Goal: Information Seeking & Learning: Learn about a topic

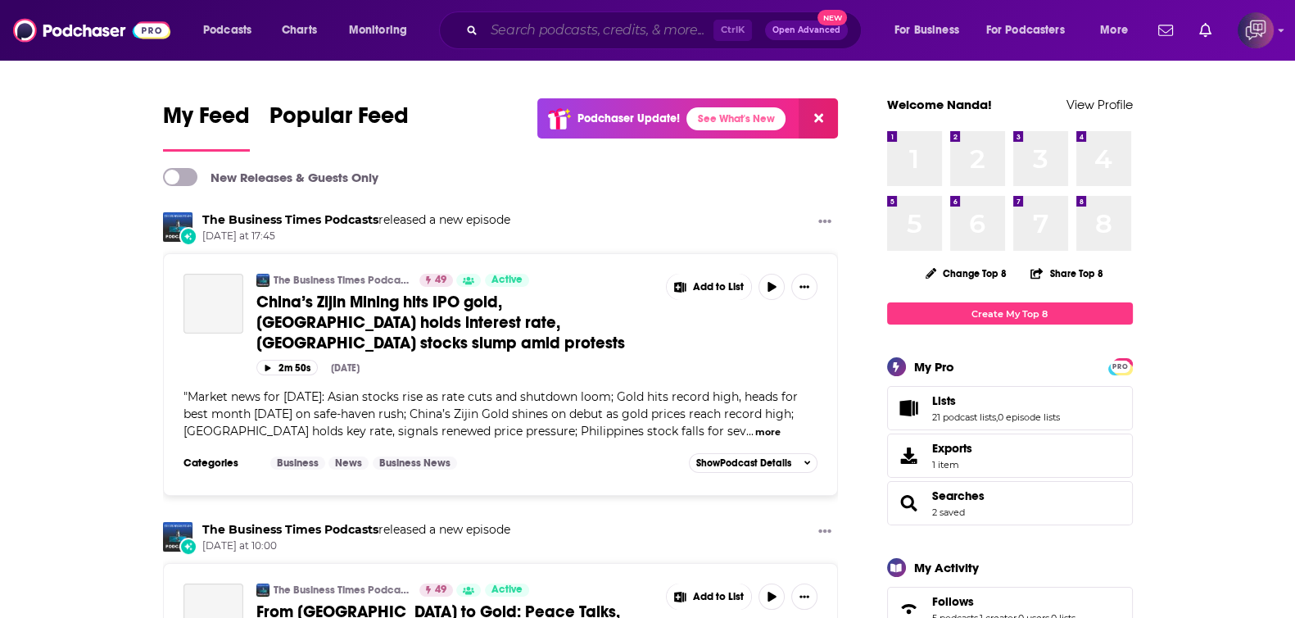
click at [512, 30] on input "Search podcasts, credits, & more..." at bounding box center [598, 30] width 229 height 26
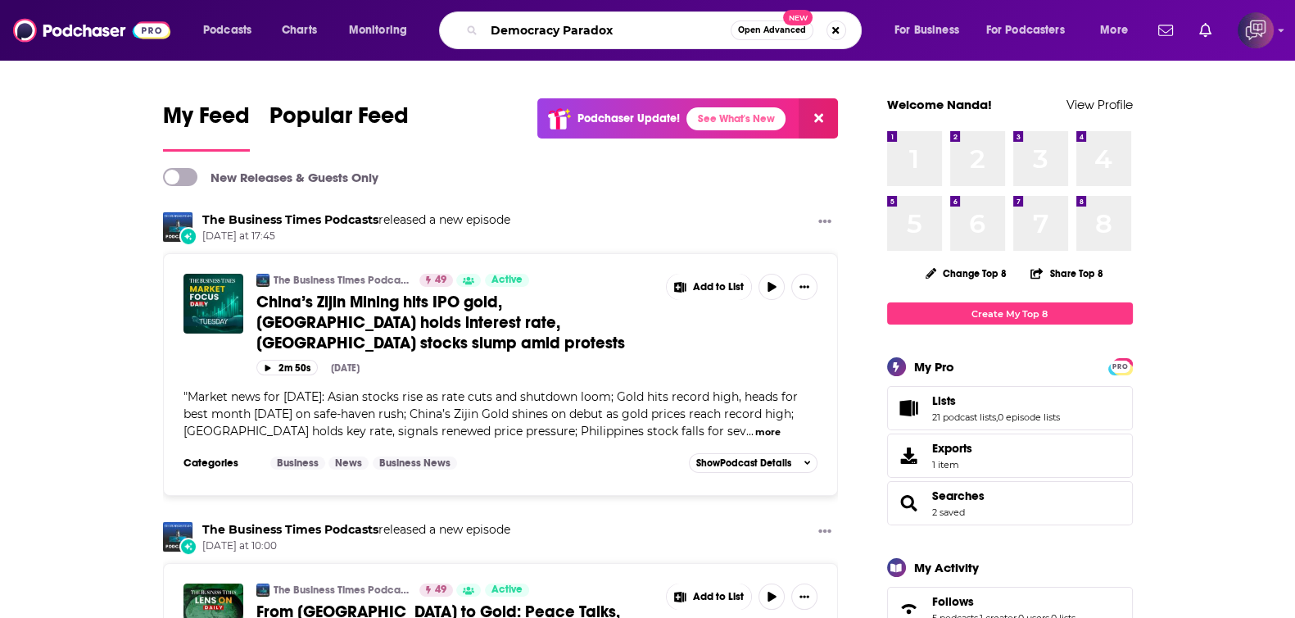
type input "Democracy Paradox"
click at [786, 31] on span "Open Advanced" at bounding box center [772, 30] width 68 height 8
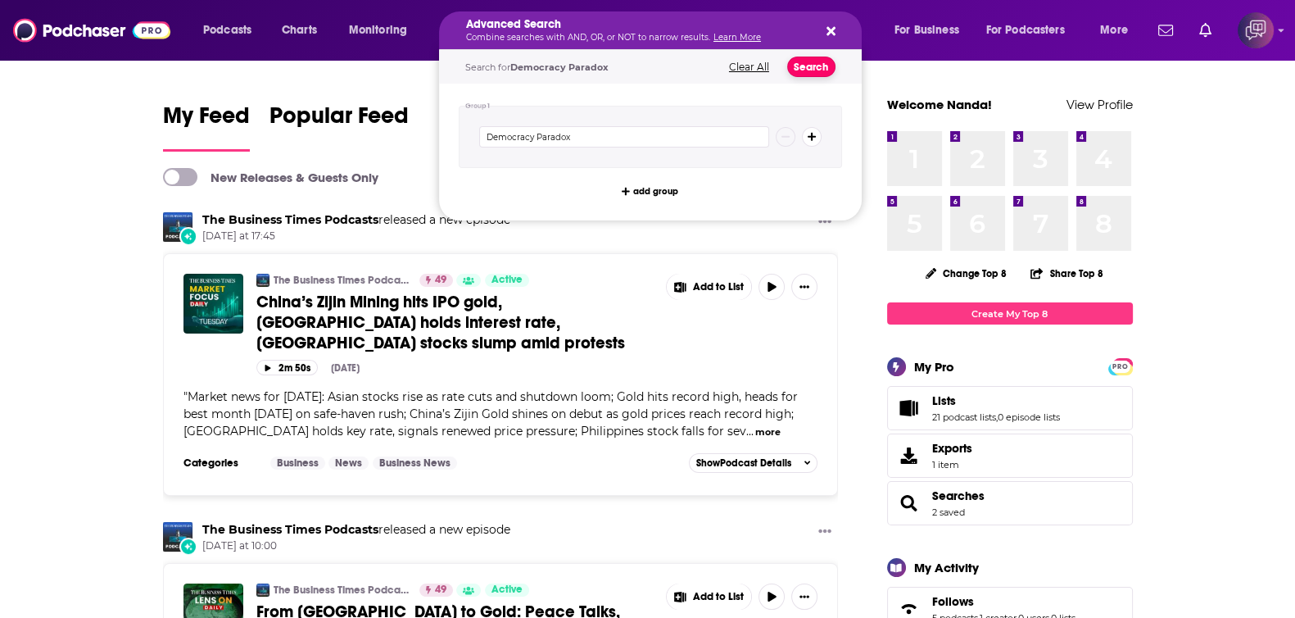
click at [804, 70] on button "Search" at bounding box center [811, 67] width 48 height 20
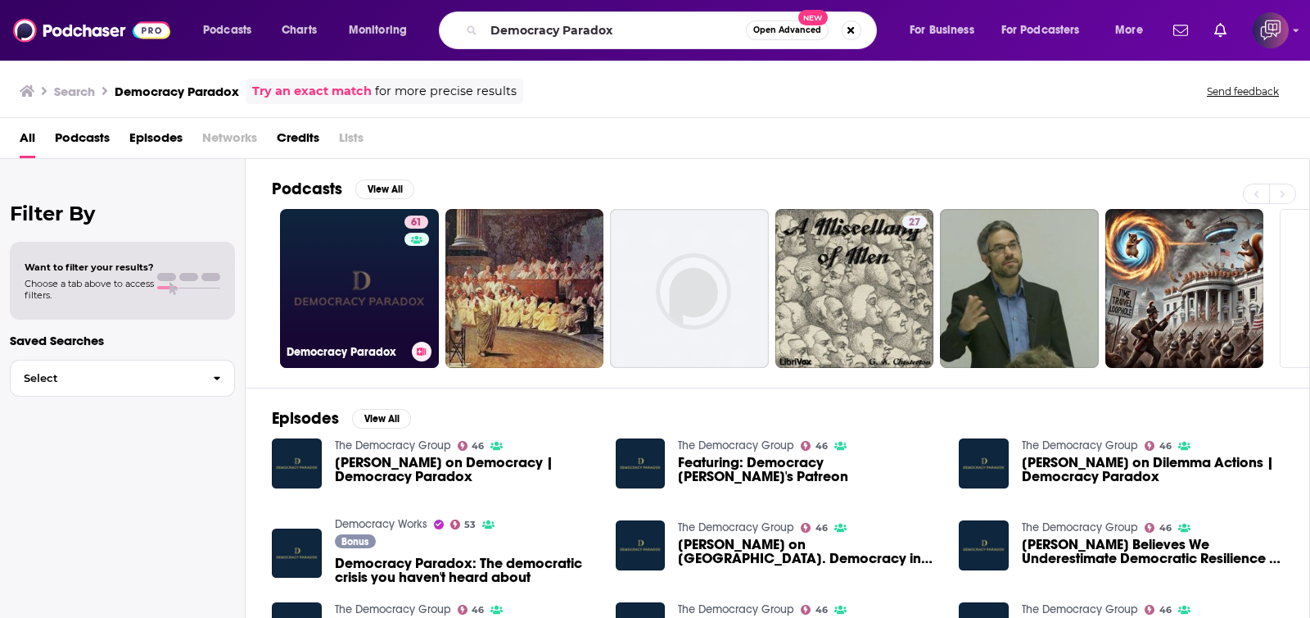
click at [340, 304] on link "61 Democracy Paradox" at bounding box center [359, 288] width 159 height 159
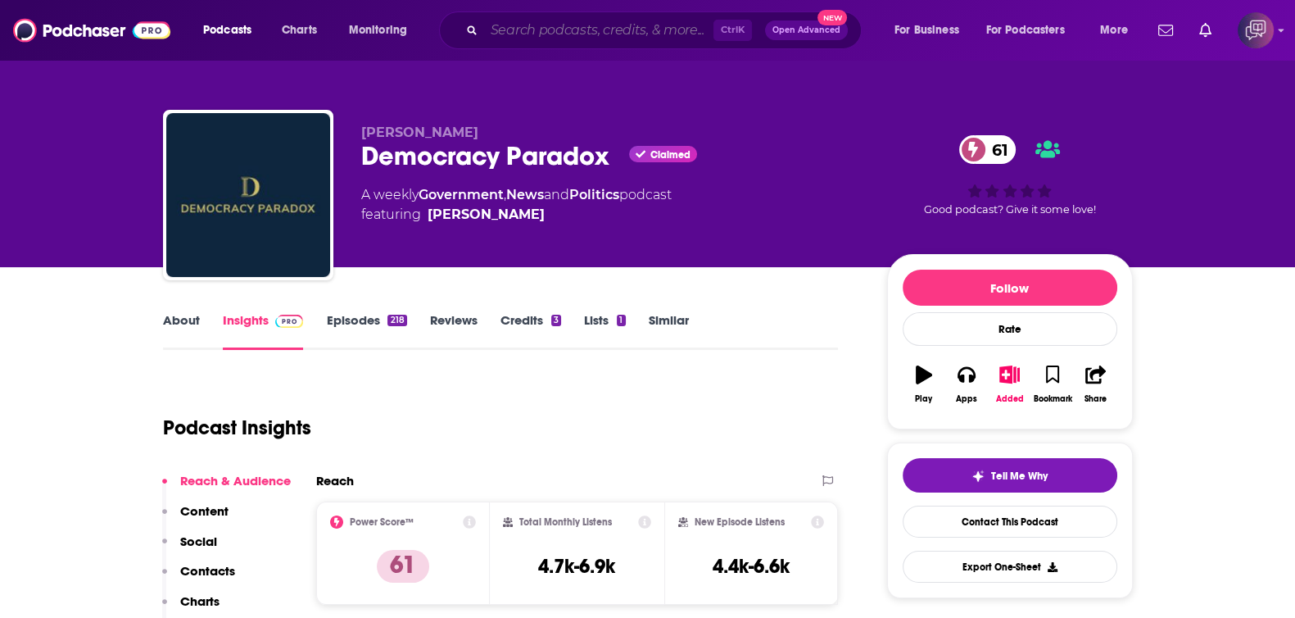
click at [567, 28] on input "Search podcasts, credits, & more..." at bounding box center [598, 30] width 229 height 26
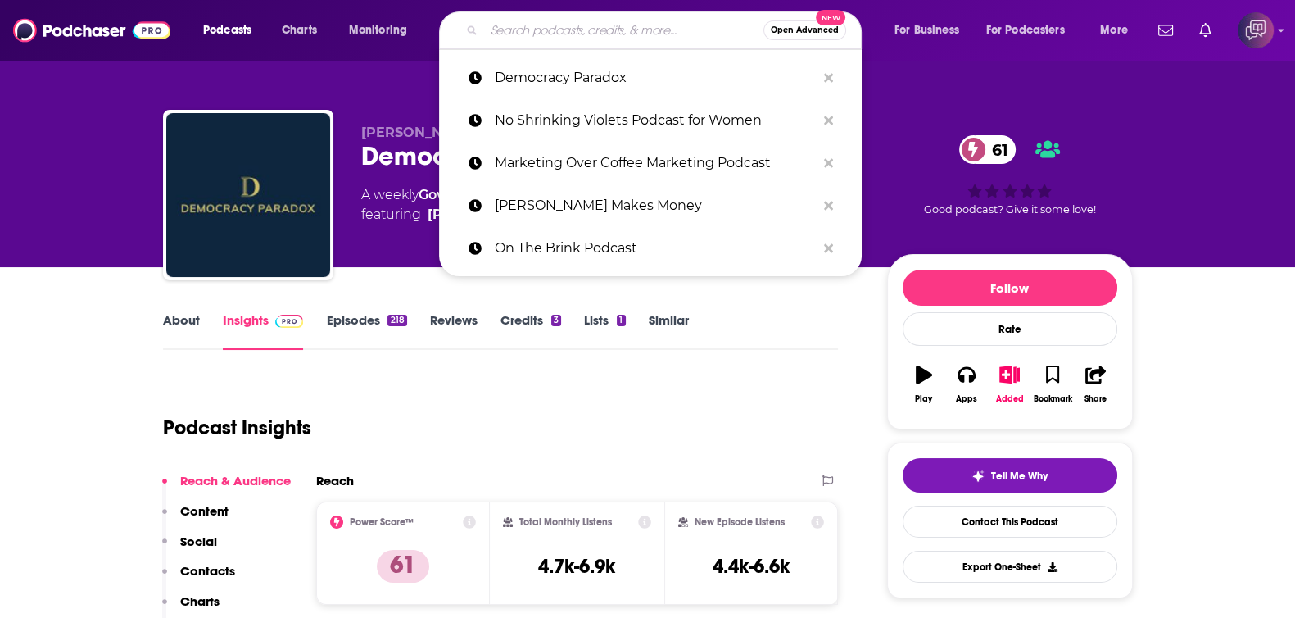
paste input "Everyday Conversations on Race"
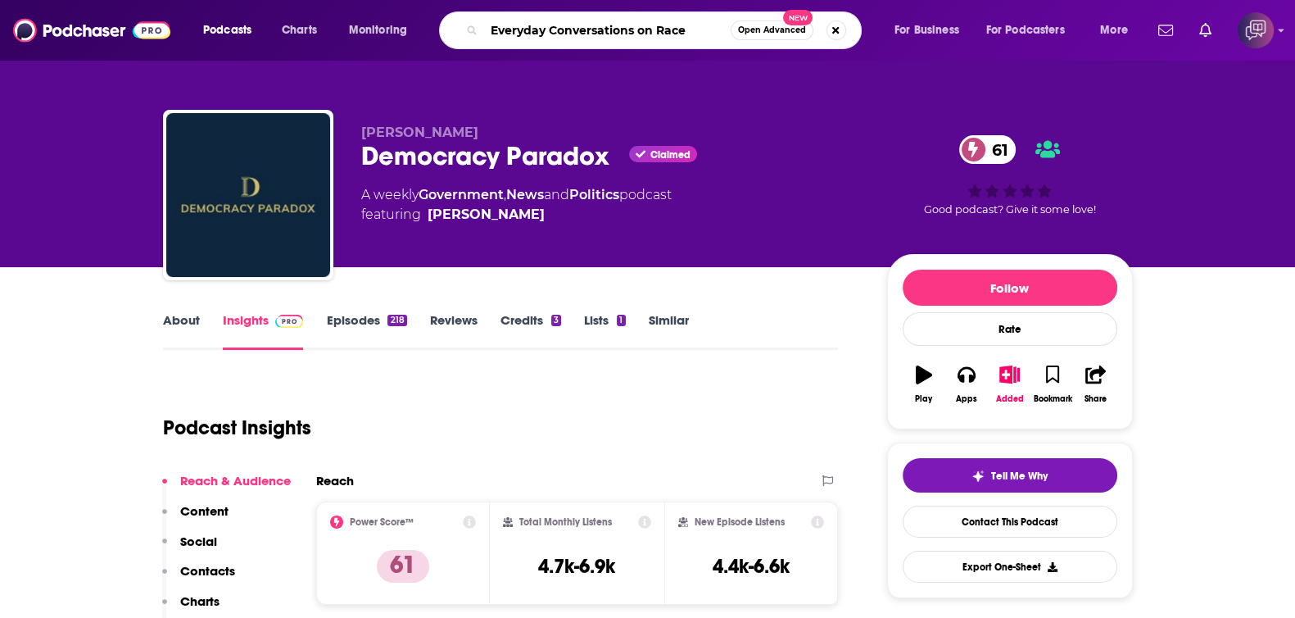
type input "Everyday Conversations on Race"
click at [778, 28] on span "Open Advanced" at bounding box center [772, 30] width 68 height 8
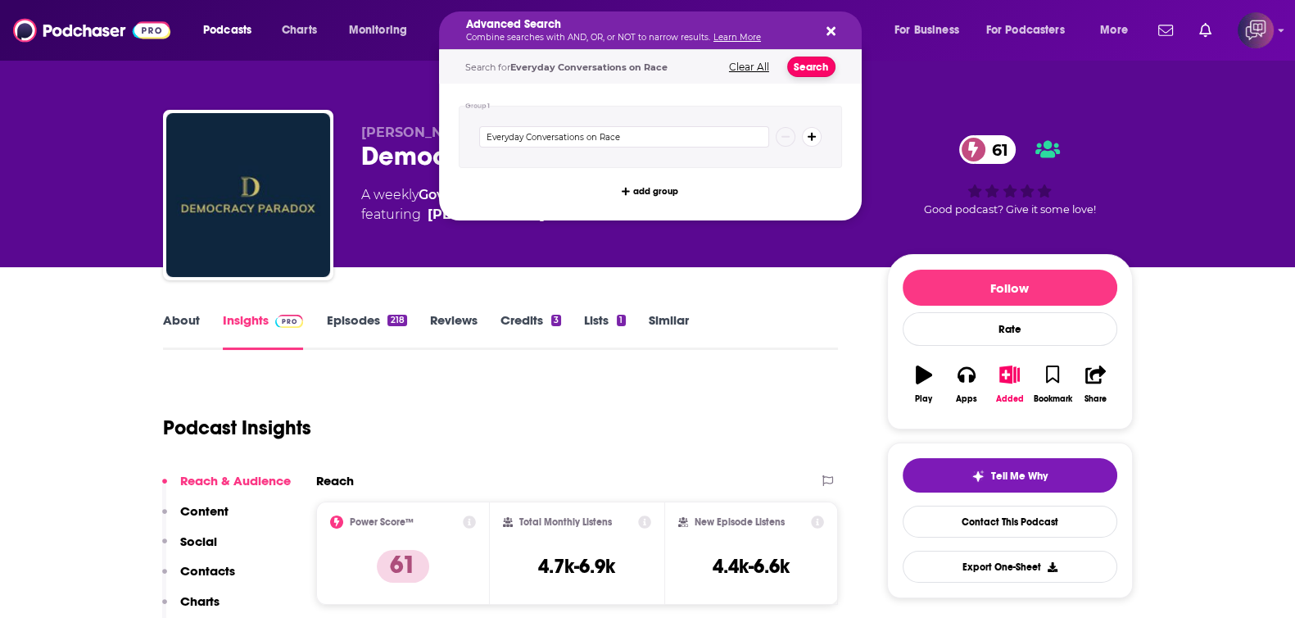
click at [817, 67] on button "Search" at bounding box center [811, 67] width 48 height 20
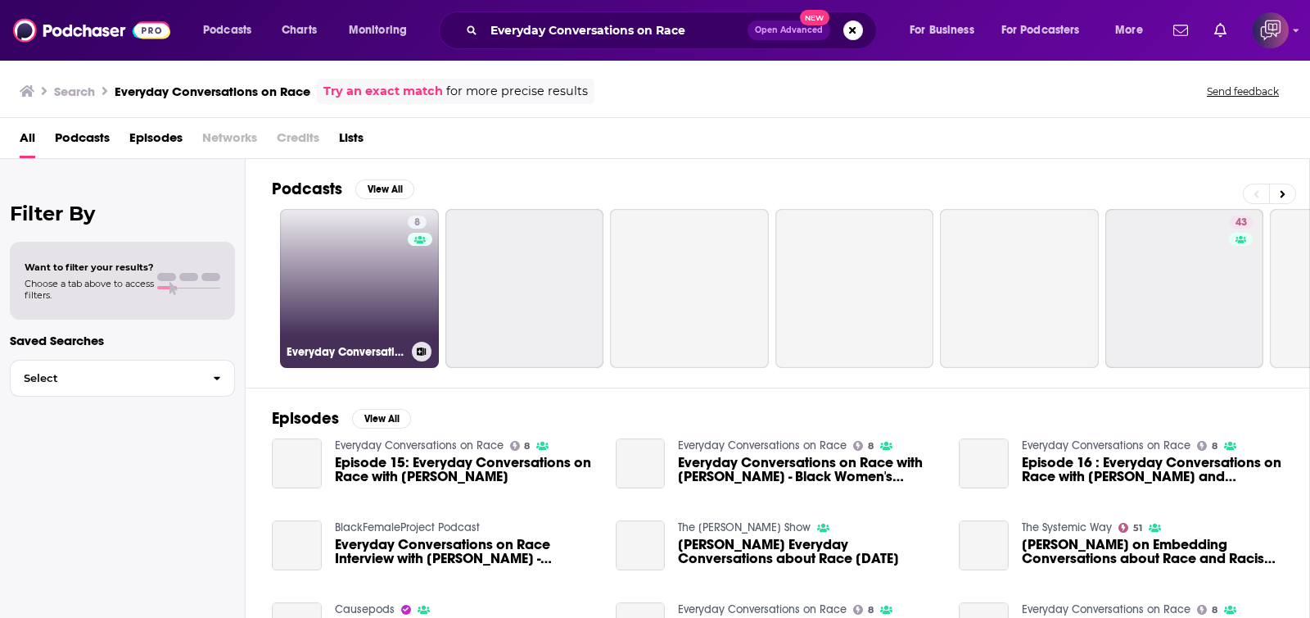
click at [346, 315] on link "8 Everyday Conversations on Race" at bounding box center [359, 288] width 159 height 159
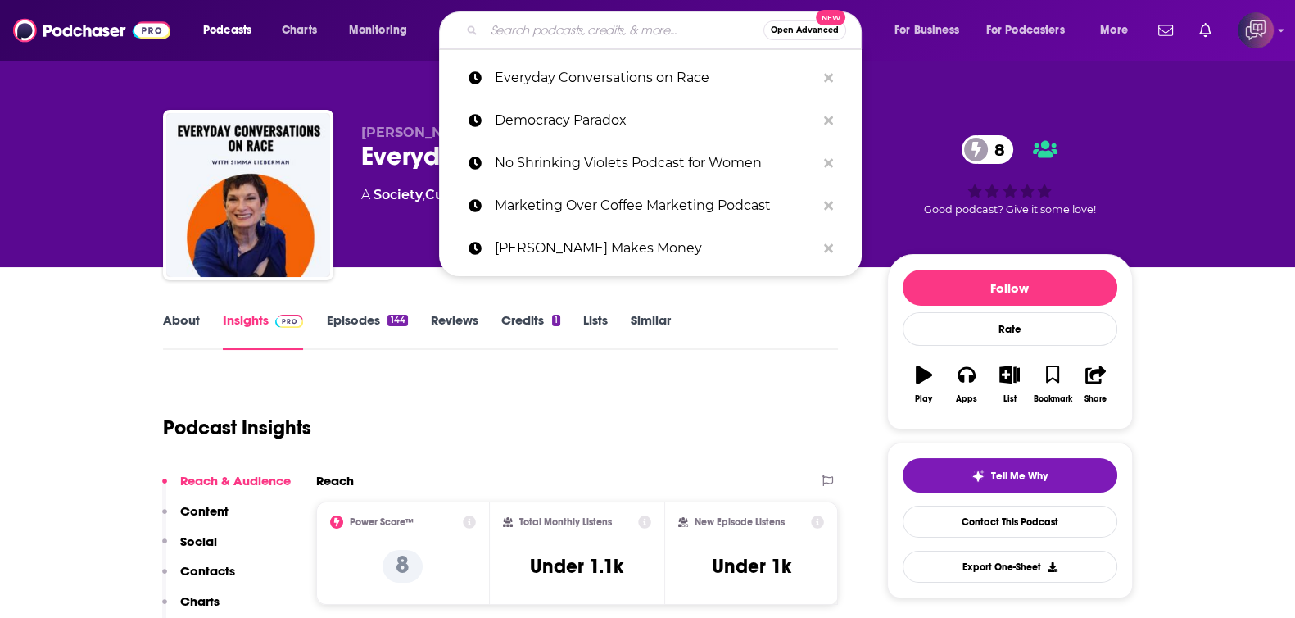
click at [598, 35] on input "Search podcasts, credits, & more..." at bounding box center [623, 30] width 279 height 26
paste input "Transformative Leadership Conversations"
type input "Transformative Leadership Conversations"
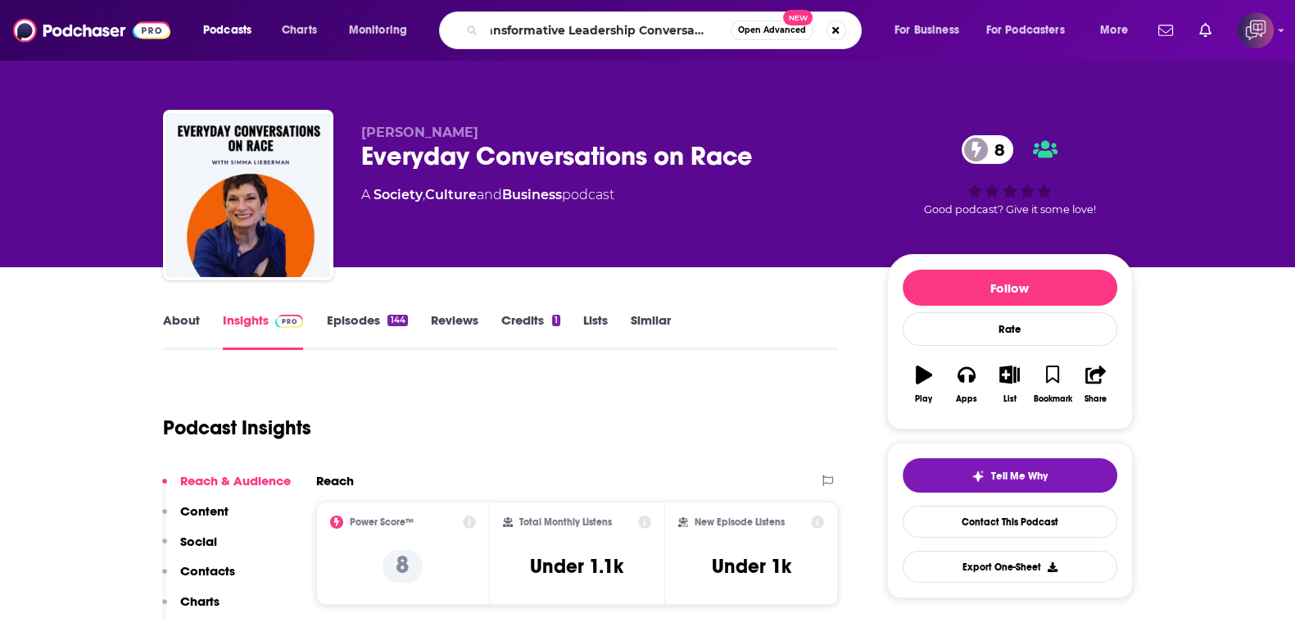
click at [789, 29] on span "Open Advanced" at bounding box center [772, 30] width 68 height 8
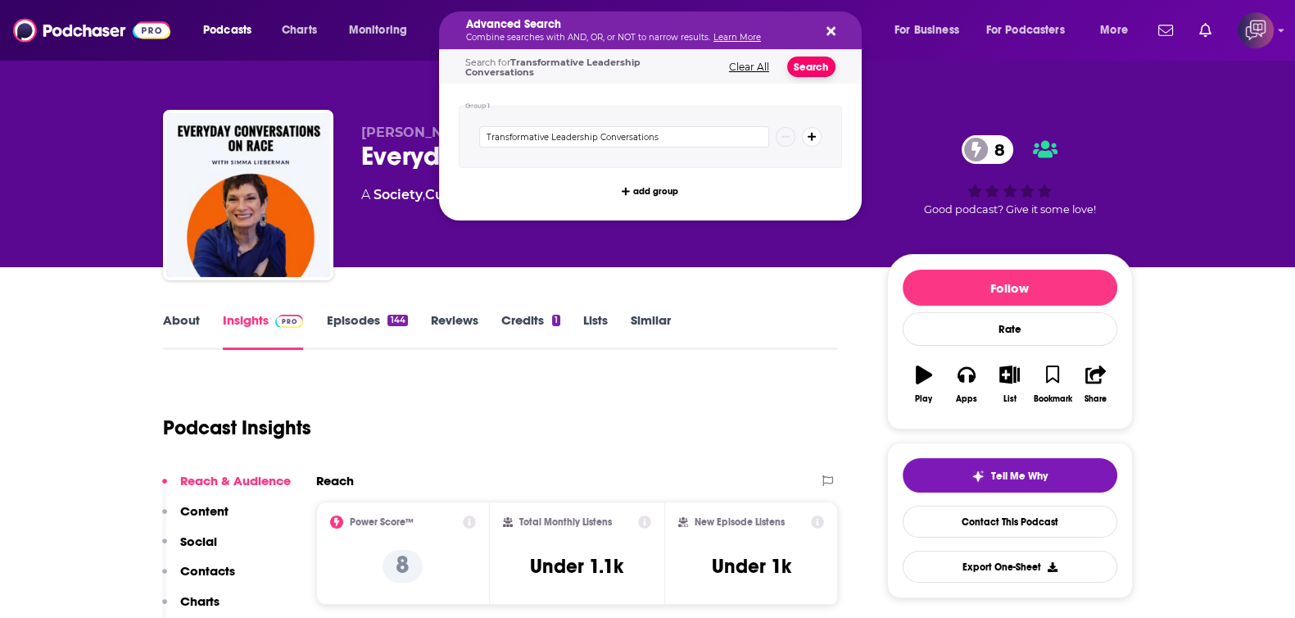
click at [811, 60] on button "Search" at bounding box center [811, 67] width 48 height 20
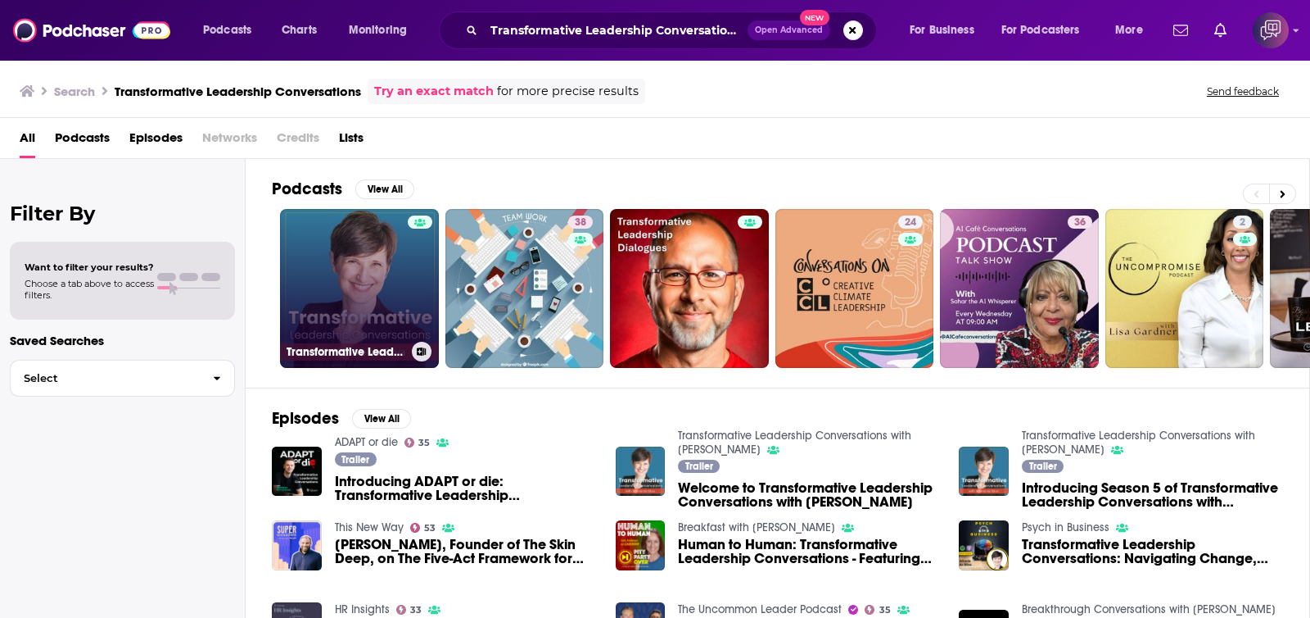
click at [340, 302] on link "Transformative Leadership Conversations with [PERSON_NAME]" at bounding box center [359, 288] width 159 height 159
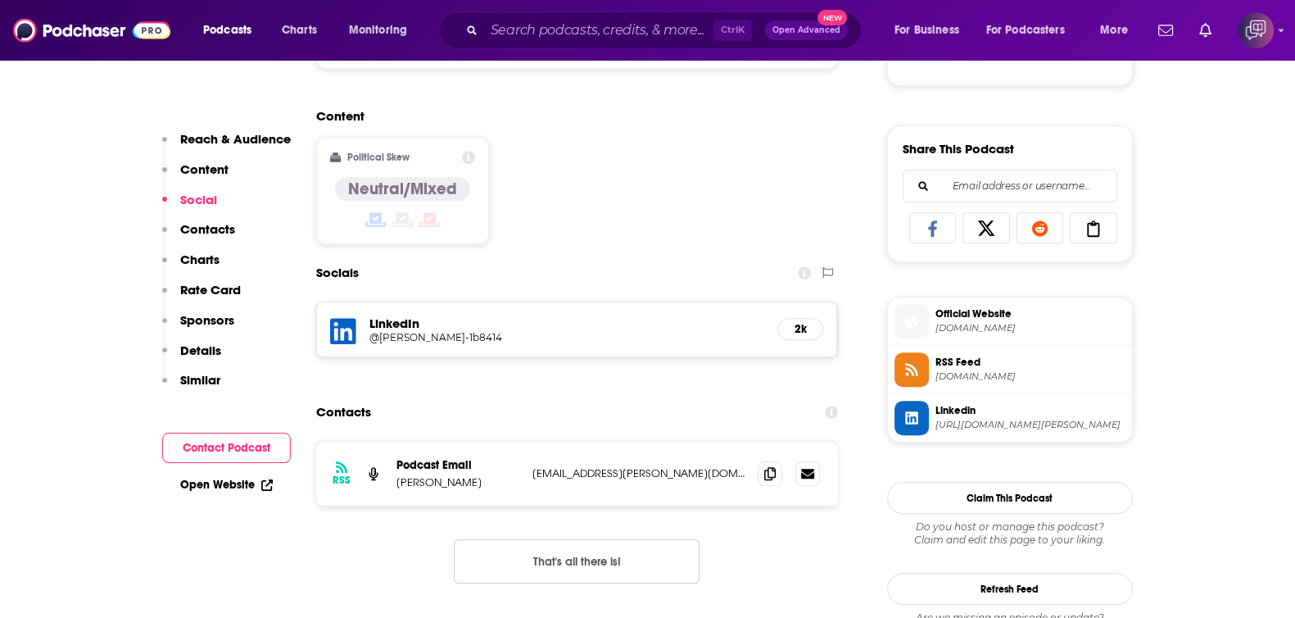
scroll to position [1024, 0]
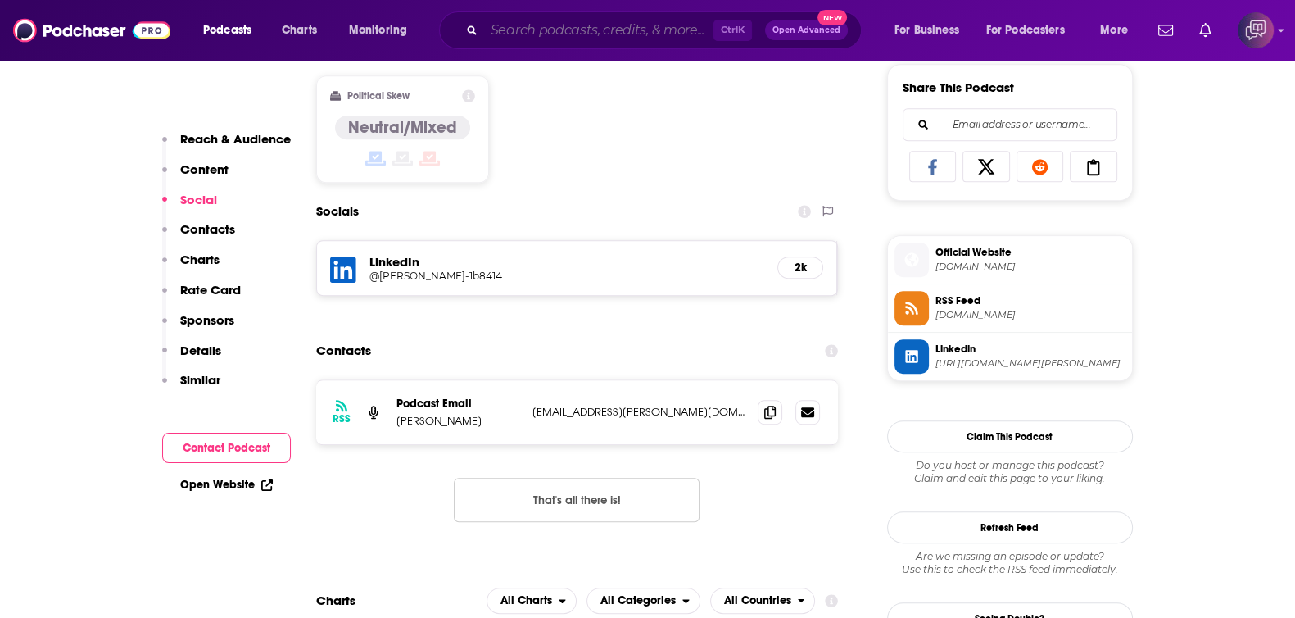
click at [548, 29] on input "Search podcasts, credits, & more..." at bounding box center [598, 30] width 229 height 26
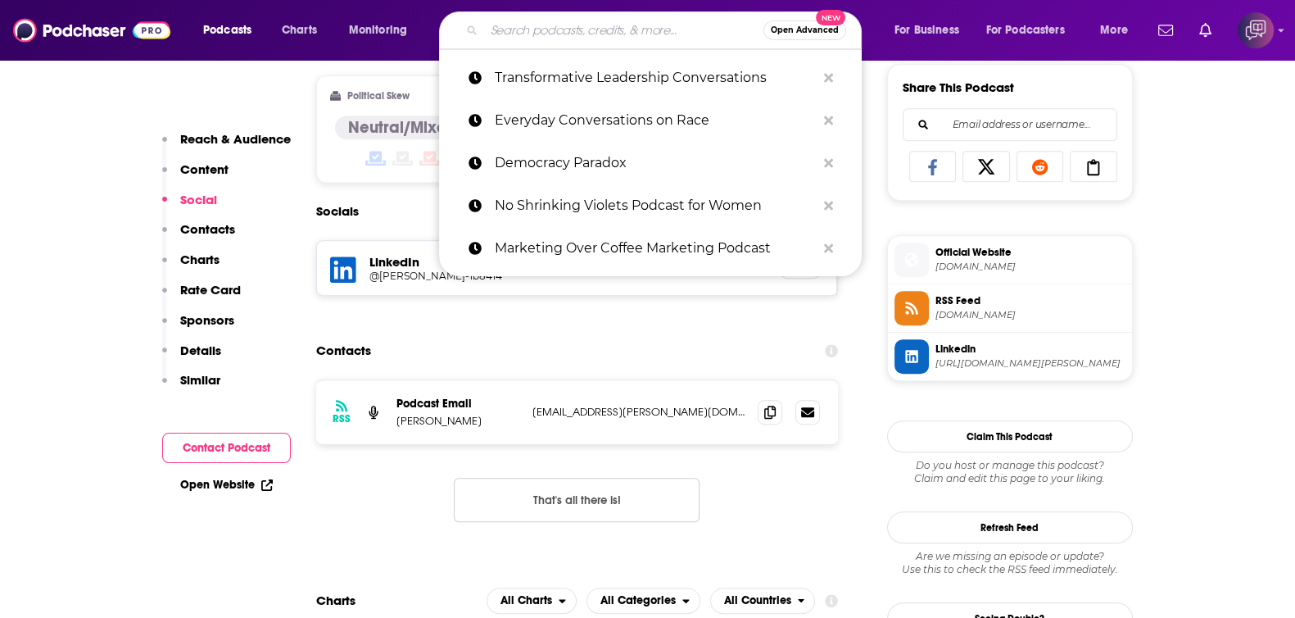
paste input "Entrepreneurship Lab"
type input "Entrepreneurship Lab"
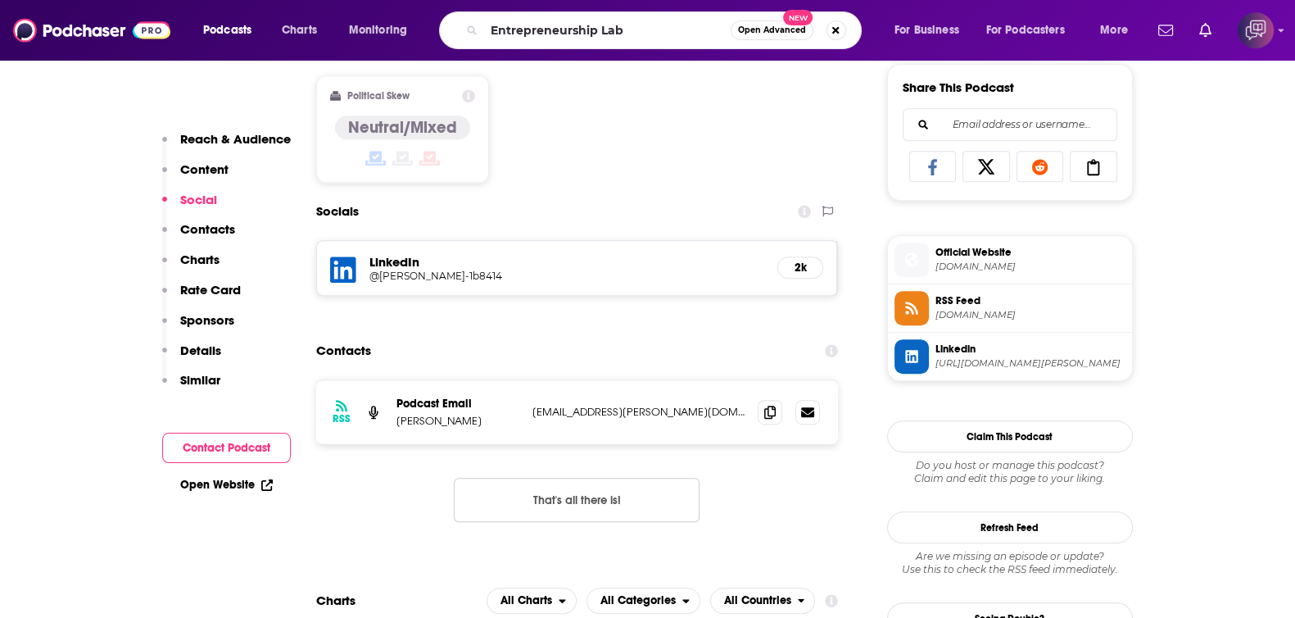
click at [791, 34] on span "Open Advanced" at bounding box center [772, 30] width 68 height 8
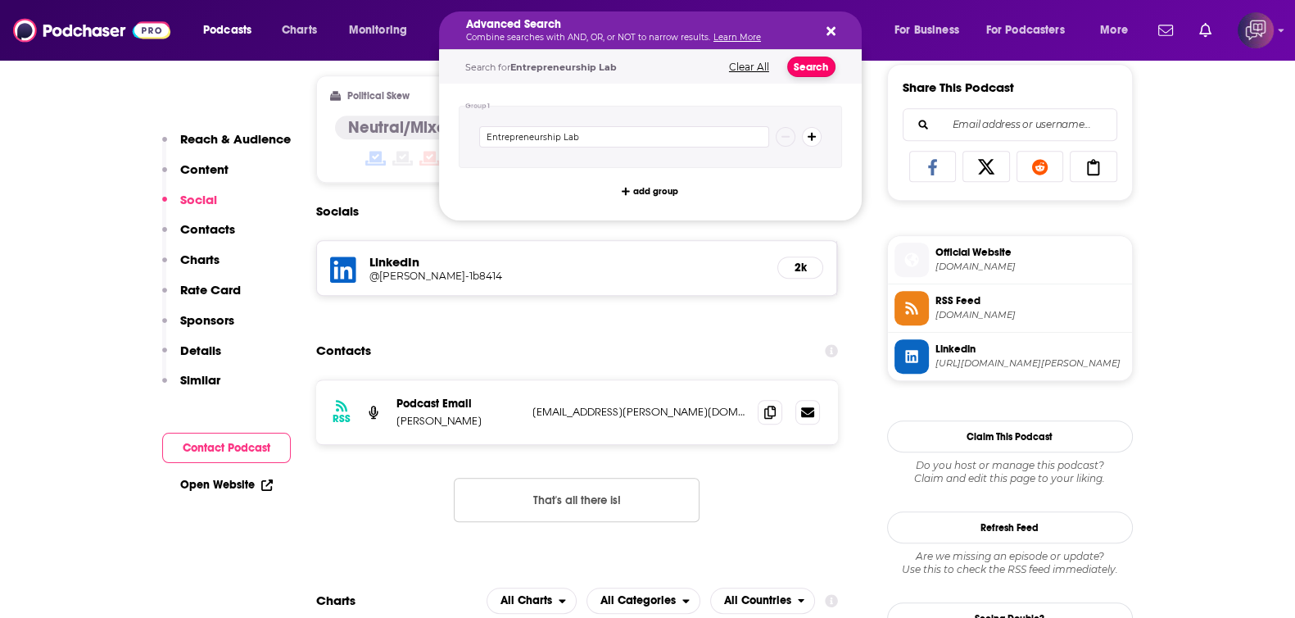
click at [822, 57] on button "Search" at bounding box center [811, 67] width 48 height 20
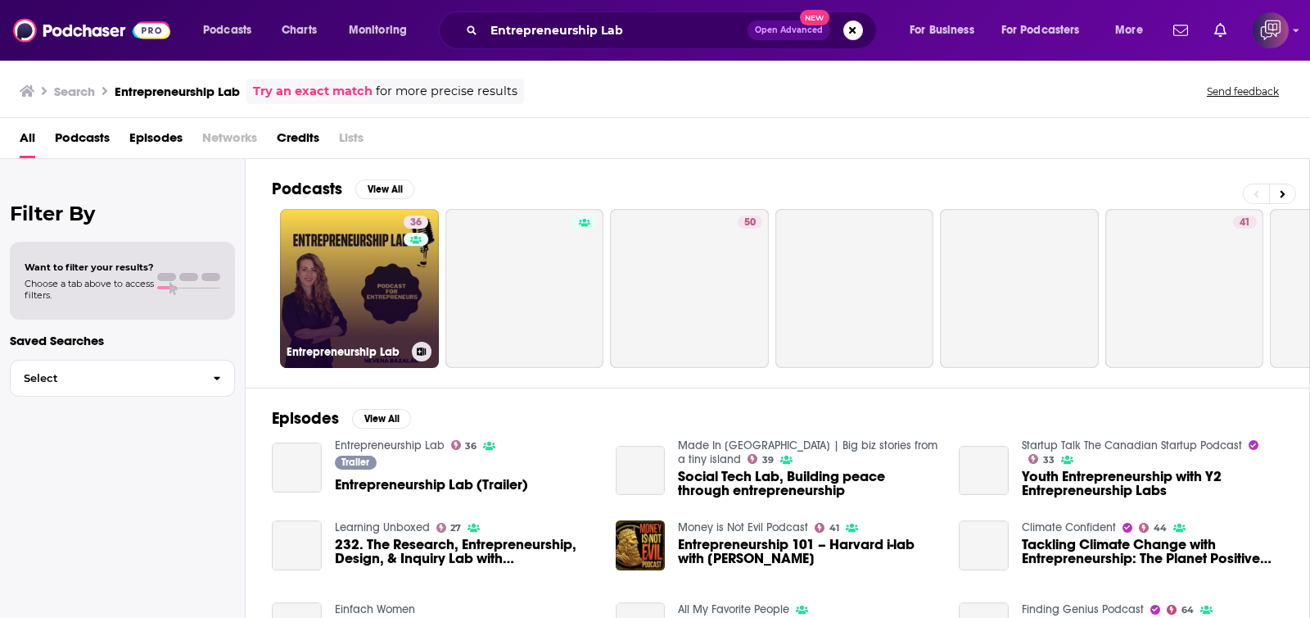
click at [383, 299] on link "36 Entrepreneurship Lab" at bounding box center [359, 288] width 159 height 159
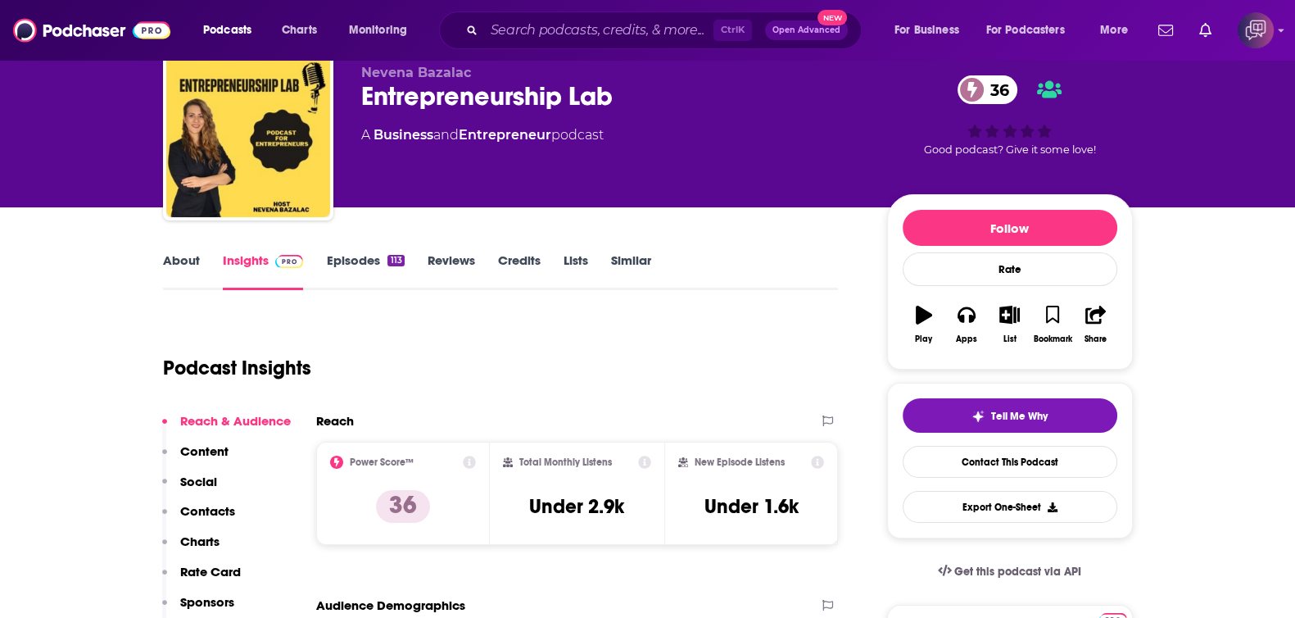
scroll to position [102, 0]
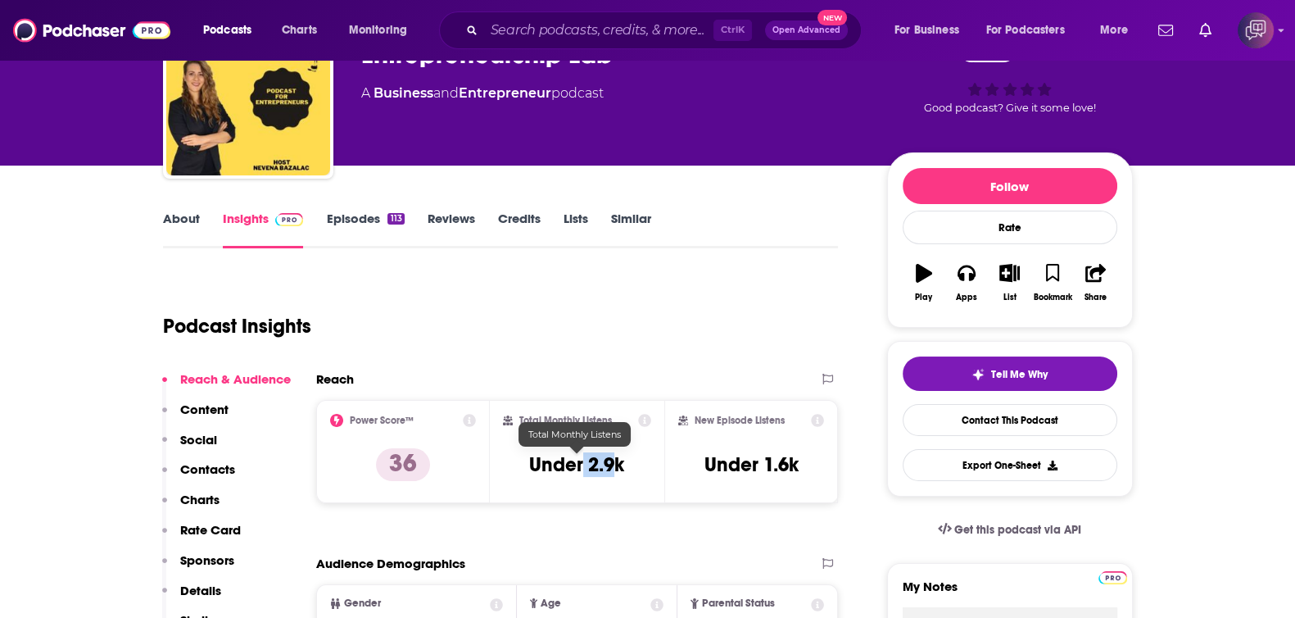
drag, startPoint x: 584, startPoint y: 468, endPoint x: 619, endPoint y: 464, distance: 35.6
click at [619, 464] on h3 "Under 2.9k" at bounding box center [576, 464] width 95 height 25
drag, startPoint x: 627, startPoint y: 464, endPoint x: 588, endPoint y: 457, distance: 39.0
click at [587, 464] on div "Total Monthly Listens Under 2.9k" at bounding box center [577, 451] width 148 height 75
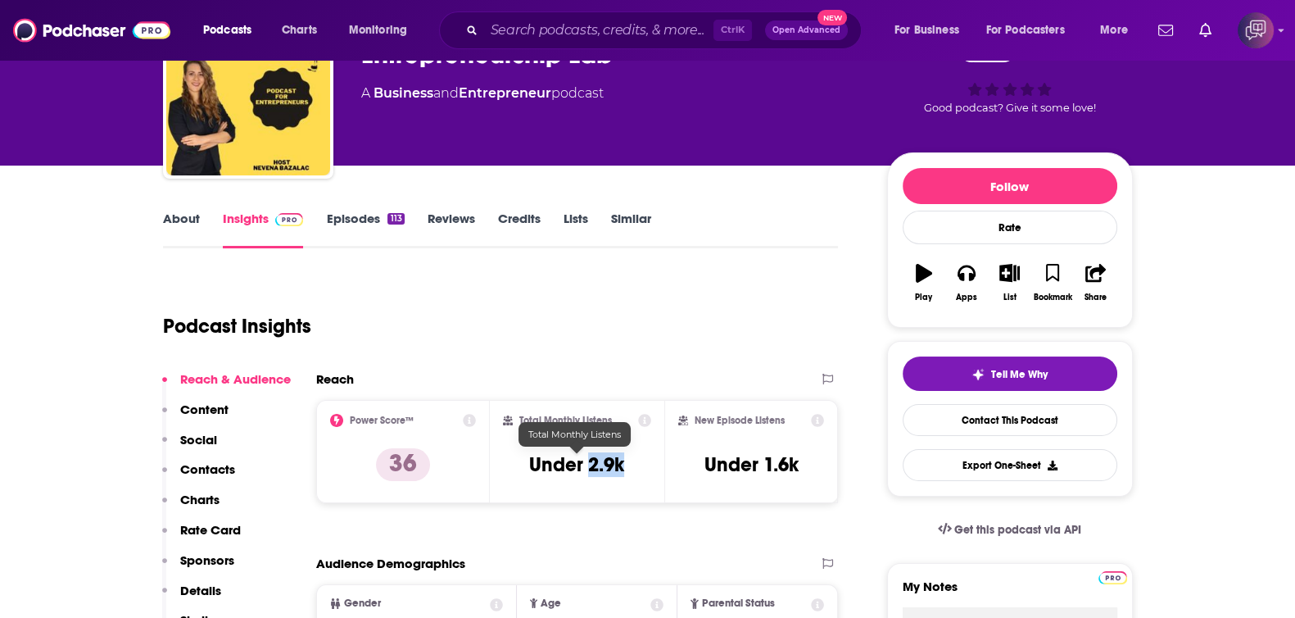
copy h3 "2.9k"
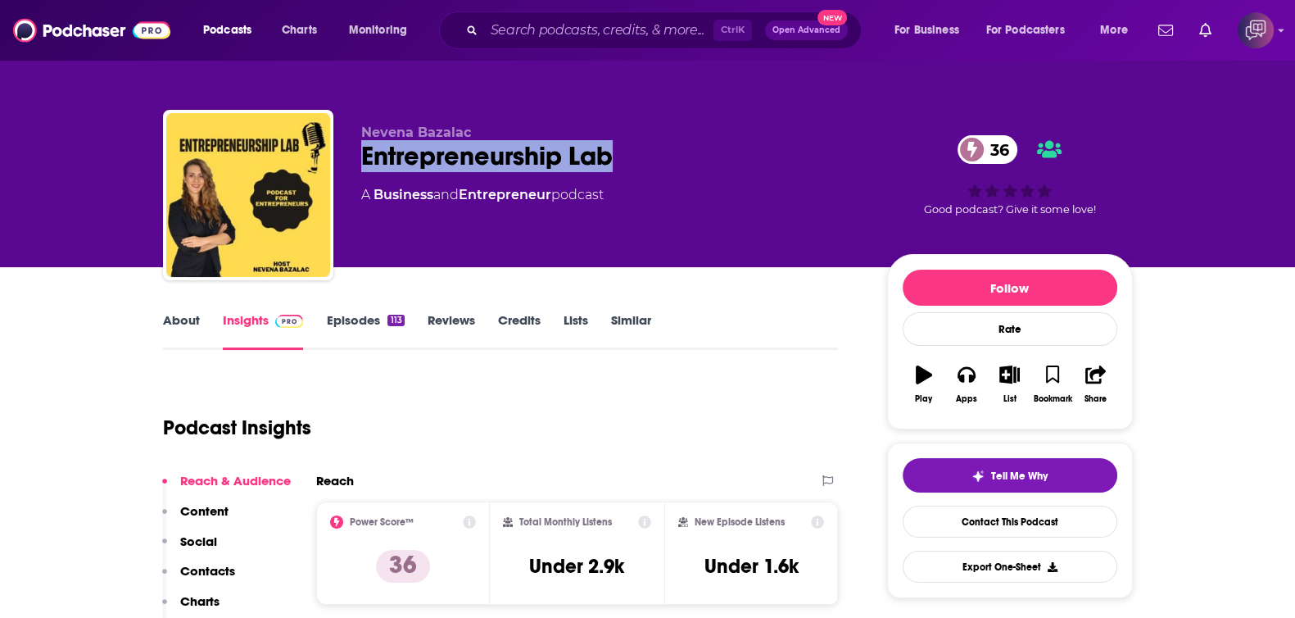
drag, startPoint x: 356, startPoint y: 145, endPoint x: 643, endPoint y: 142, distance: 286.7
click at [643, 142] on div "[PERSON_NAME] Entrepreneurship Lab 36 A Business and Entrepreneur podcast 36 Go…" at bounding box center [648, 198] width 970 height 177
copy h2 "Entrepreneurship Lab"
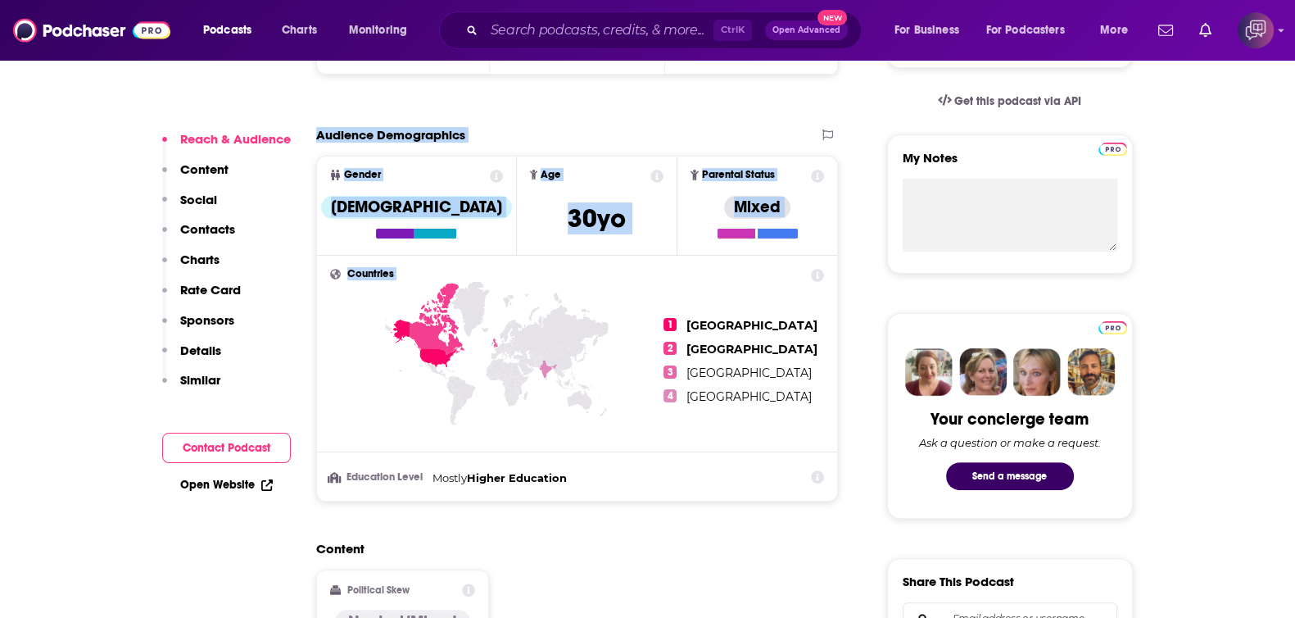
scroll to position [614, 0]
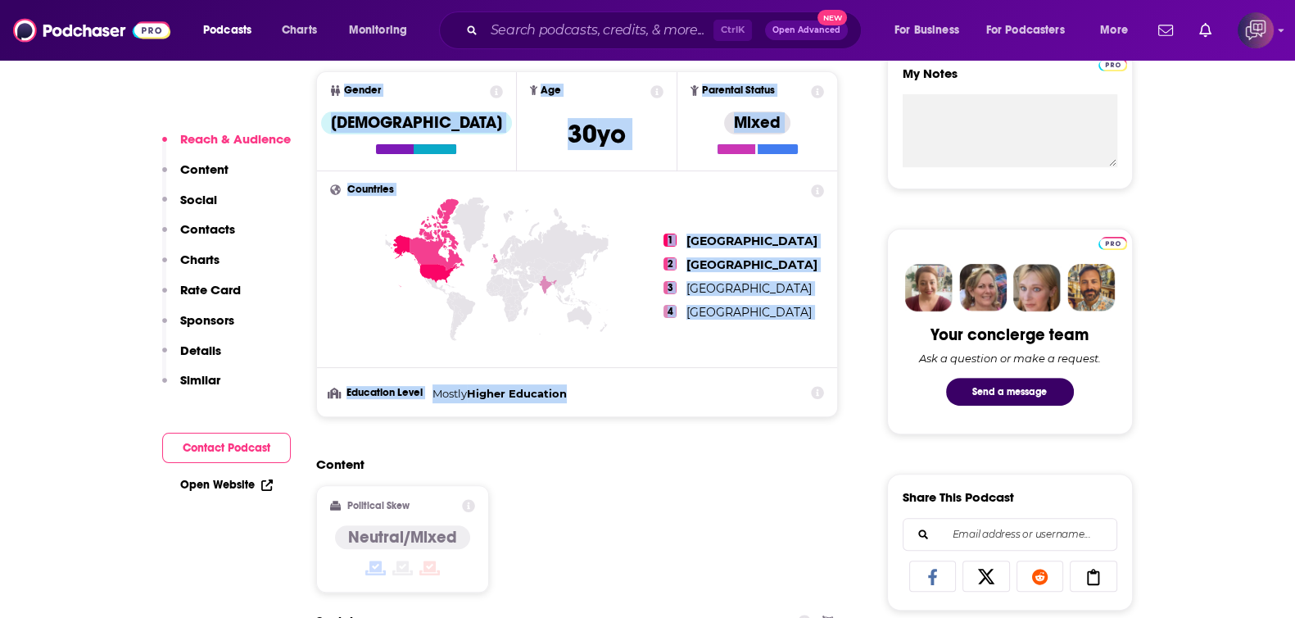
drag, startPoint x: 319, startPoint y: 249, endPoint x: 638, endPoint y: 388, distance: 347.7
click at [638, 388] on section "Audience Demographics Gender [DEMOGRAPHIC_DATA] Age [DEMOGRAPHIC_DATA] yo Paren…" at bounding box center [577, 230] width 523 height 374
copy section "Audience Demographics Gender [DEMOGRAPHIC_DATA] Age [DEMOGRAPHIC_DATA] yo Paren…"
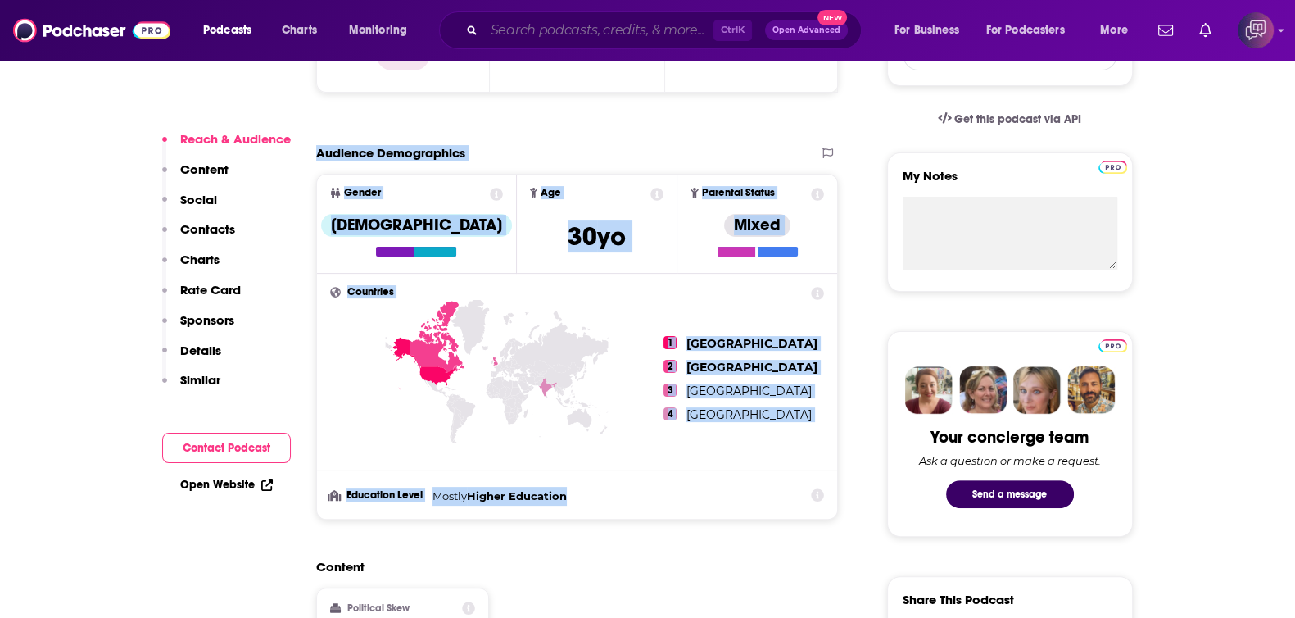
click at [580, 29] on input "Search podcasts, credits, & more..." at bounding box center [598, 30] width 229 height 26
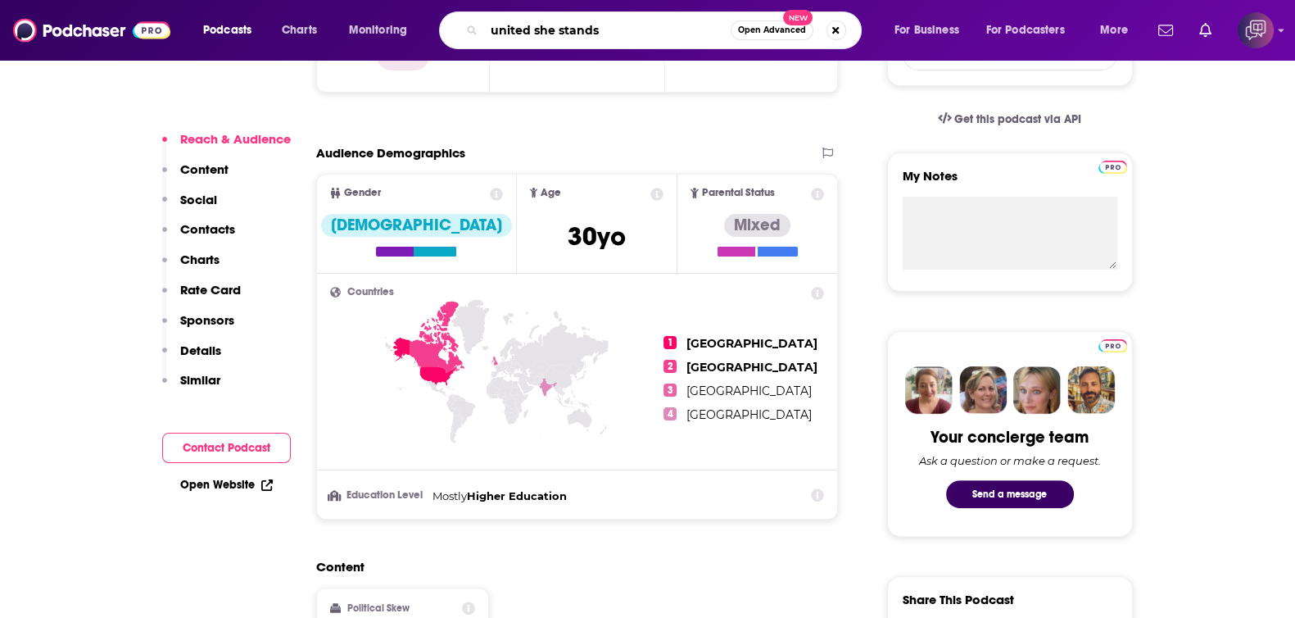
type input "united she stands"
click at [778, 26] on span "Open Advanced" at bounding box center [772, 30] width 68 height 8
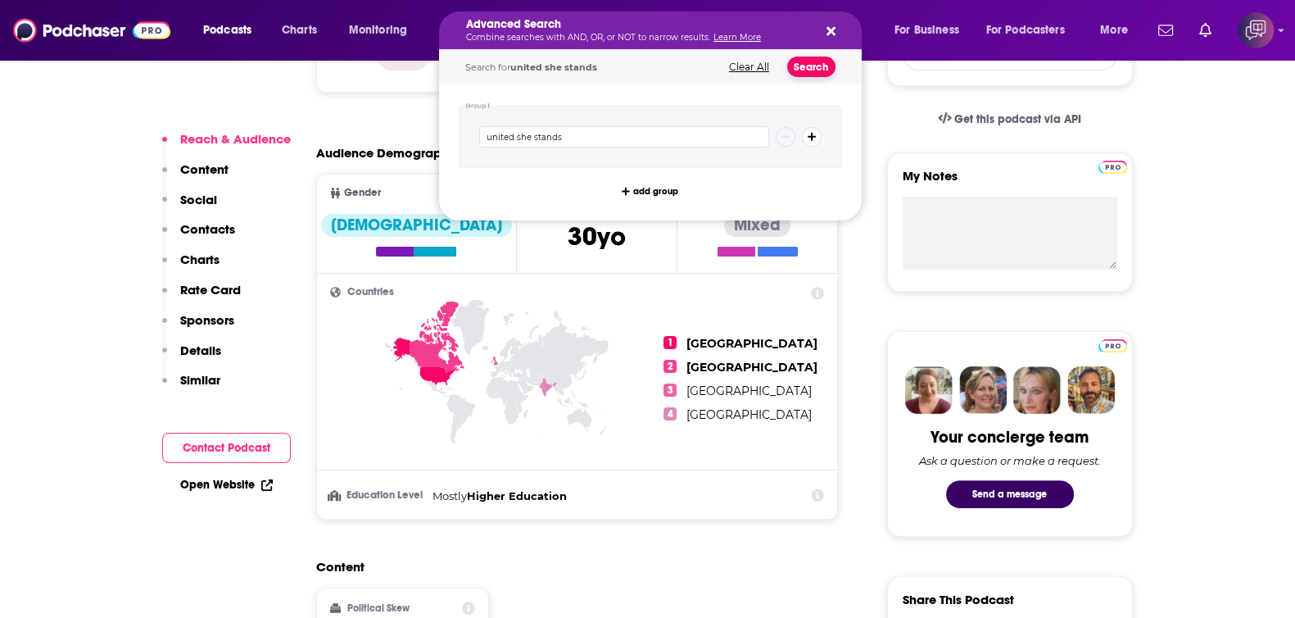
click at [813, 63] on button "Search" at bounding box center [811, 67] width 48 height 20
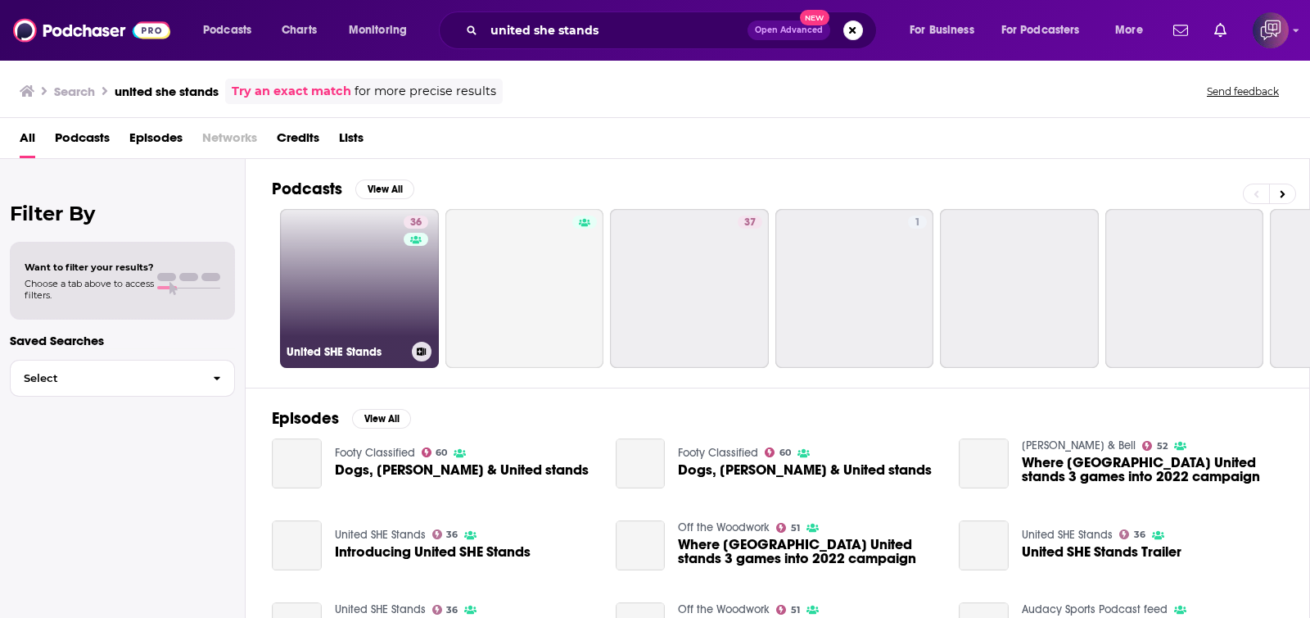
click at [377, 304] on link "36 United SHE Stands" at bounding box center [359, 288] width 159 height 159
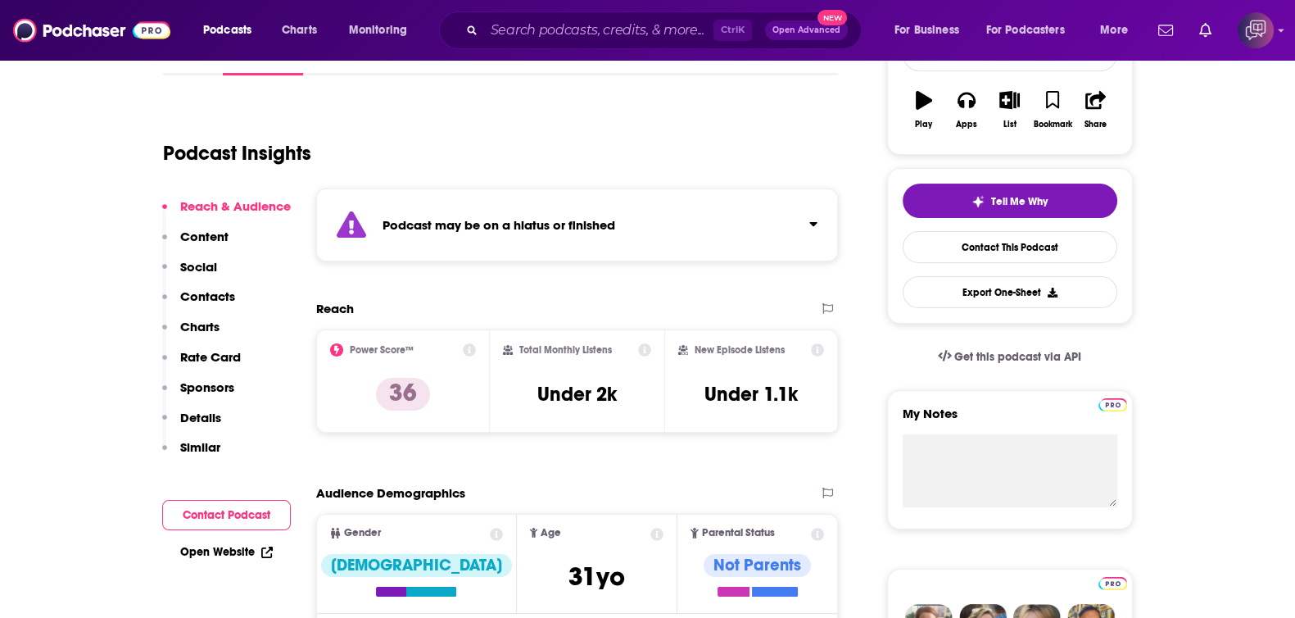
scroll to position [307, 0]
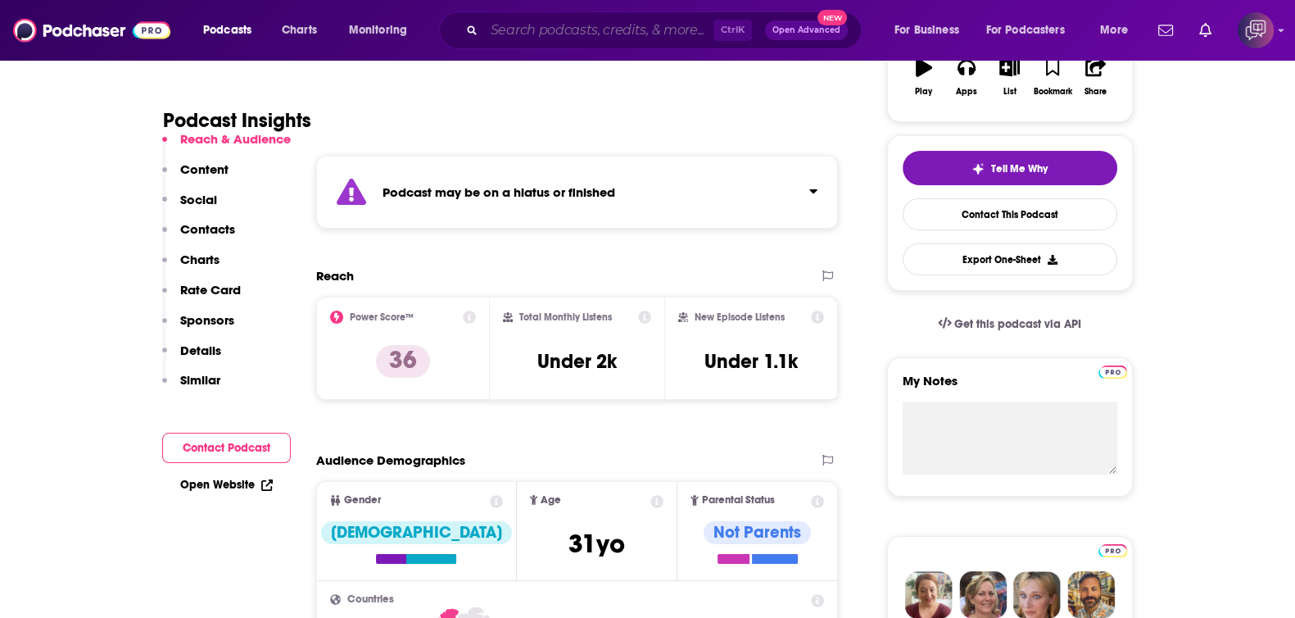
click at [635, 34] on input "Search podcasts, credits, & more..." at bounding box center [598, 30] width 229 height 26
paste input "Entrepreneurship Lab"
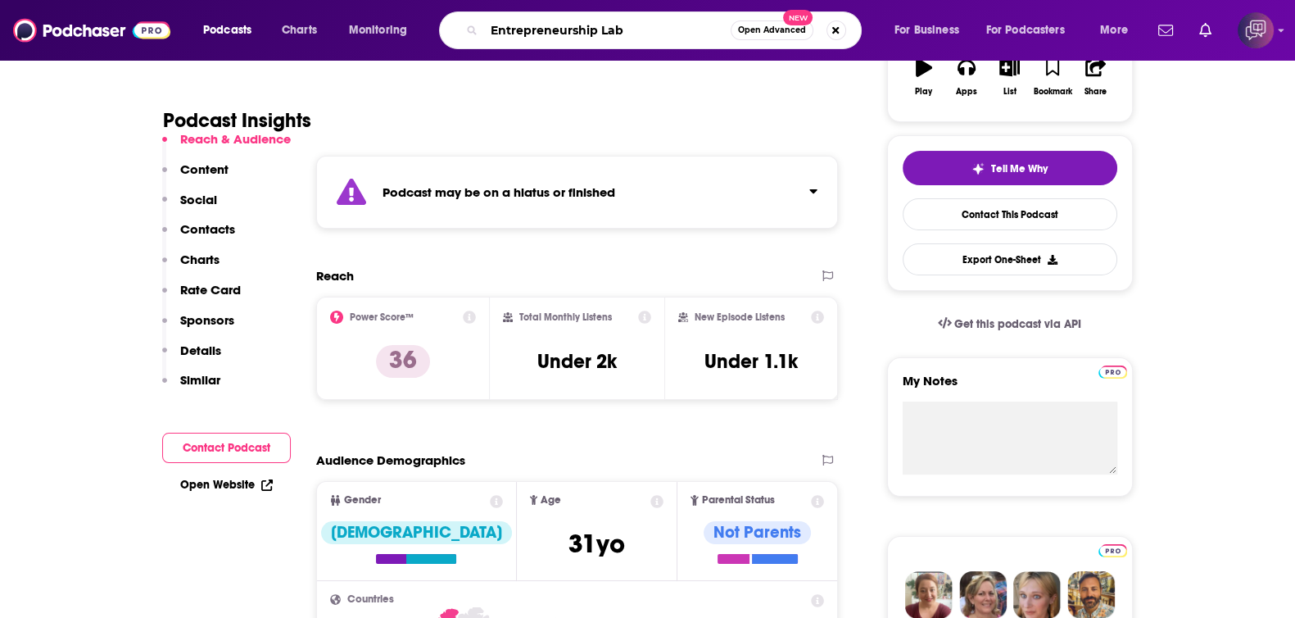
type input "Entrepreneurship Lab"
click at [766, 38] on button "Open Advanced New" at bounding box center [772, 30] width 83 height 20
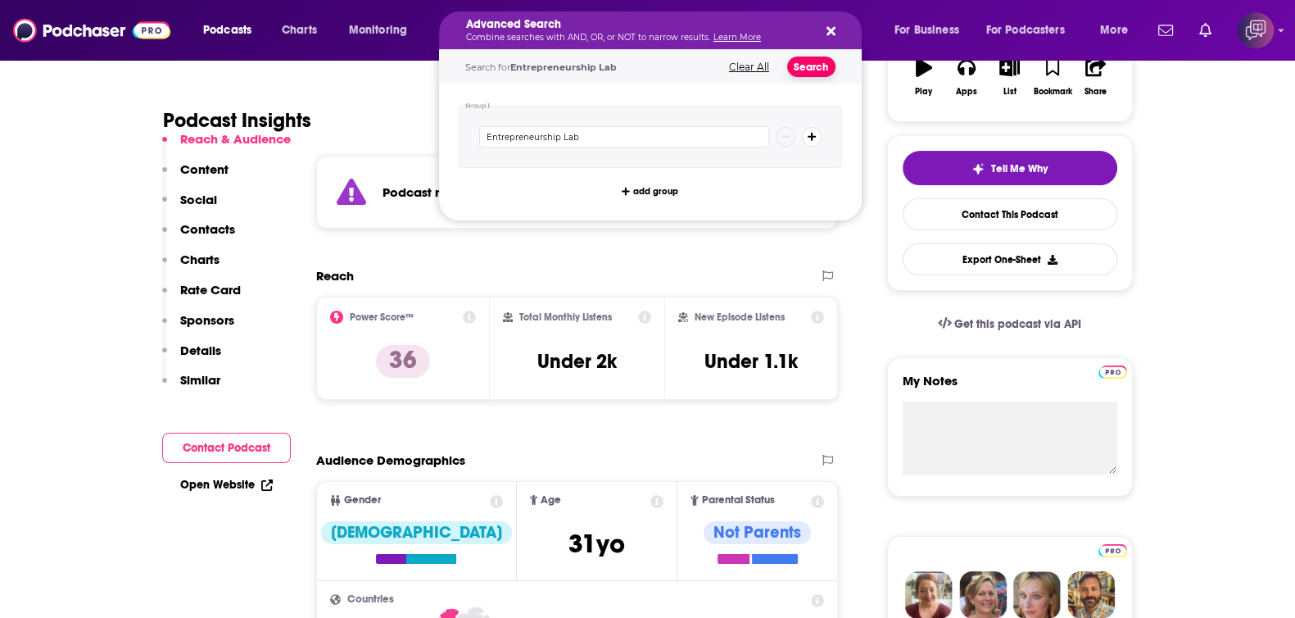
click at [808, 70] on button "Search" at bounding box center [811, 67] width 48 height 20
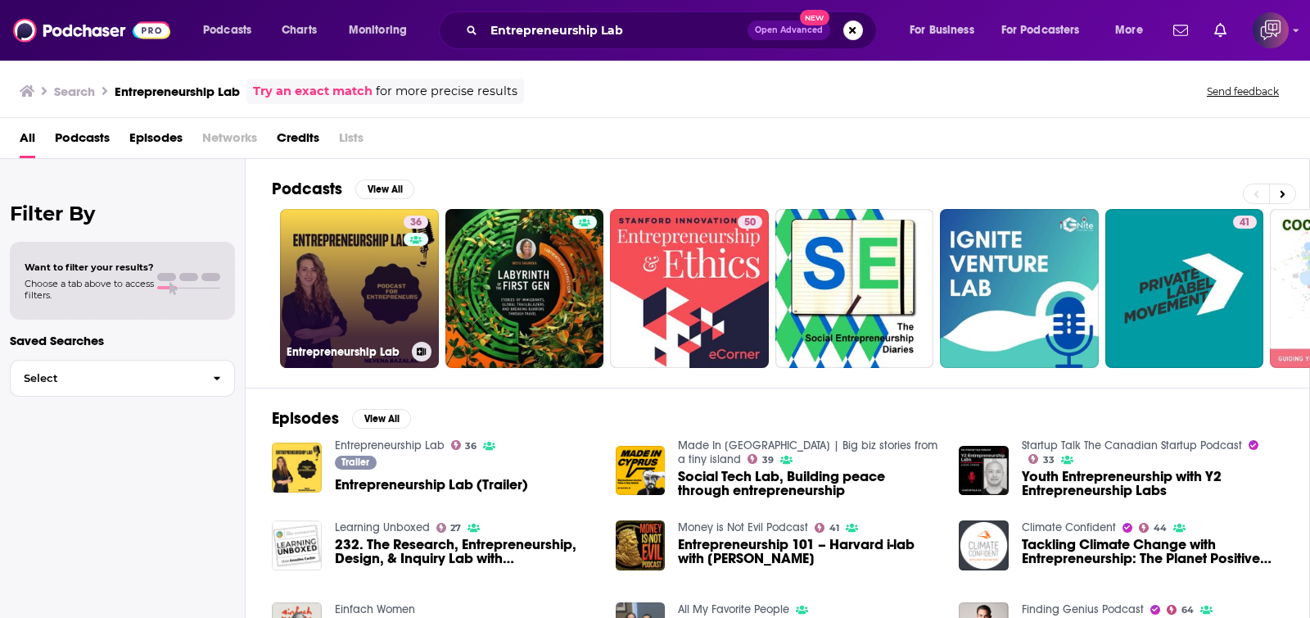
click at [355, 269] on link "36 Entrepreneurship Lab" at bounding box center [359, 288] width 159 height 159
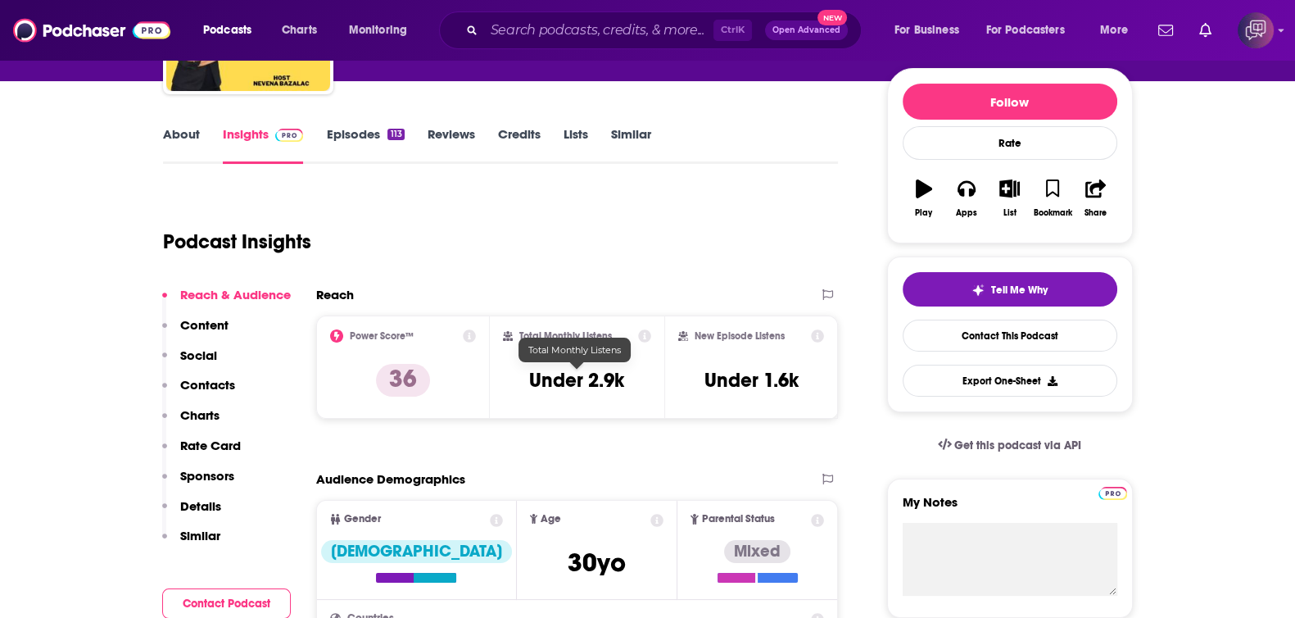
scroll to position [204, 0]
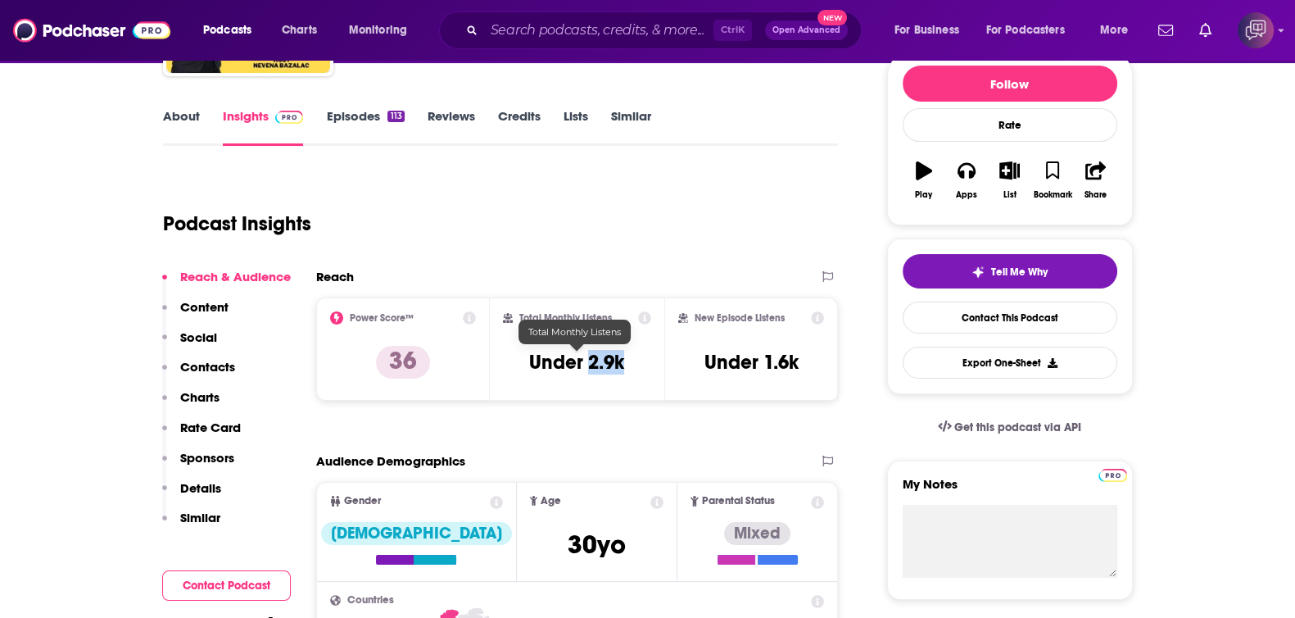
drag, startPoint x: 628, startPoint y: 362, endPoint x: 588, endPoint y: 361, distance: 40.1
click at [588, 361] on div "Total Monthly Listens Under 2.9k" at bounding box center [577, 348] width 148 height 75
copy h3 "2.9k"
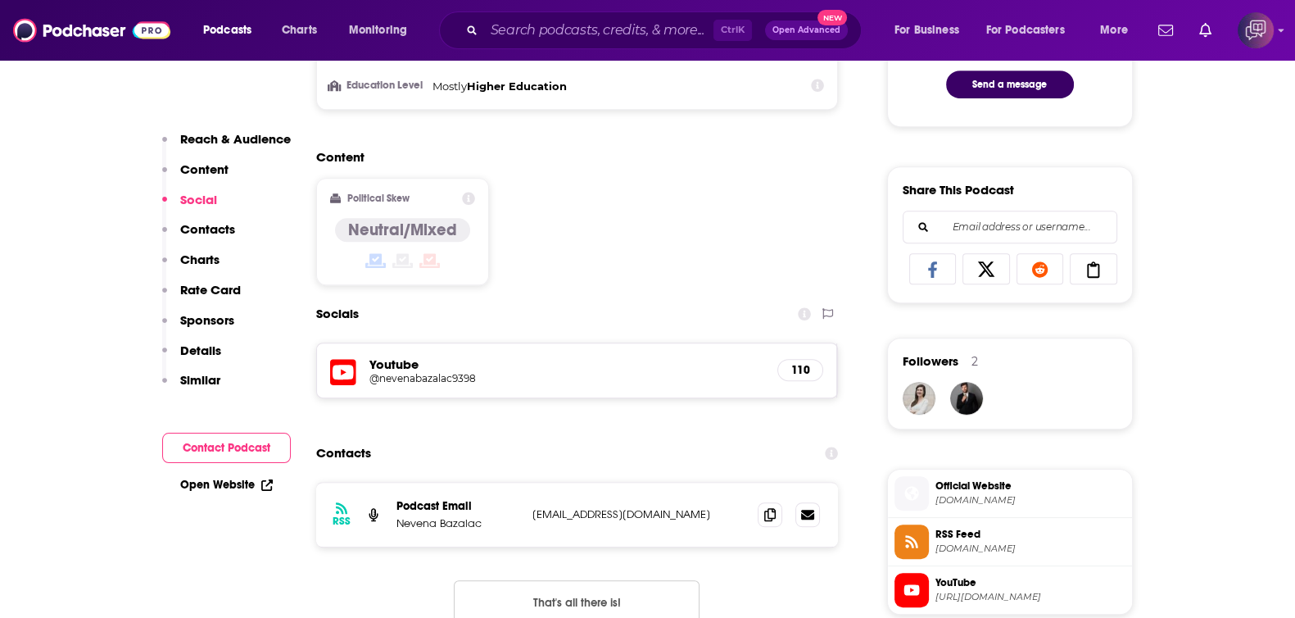
scroll to position [1126, 0]
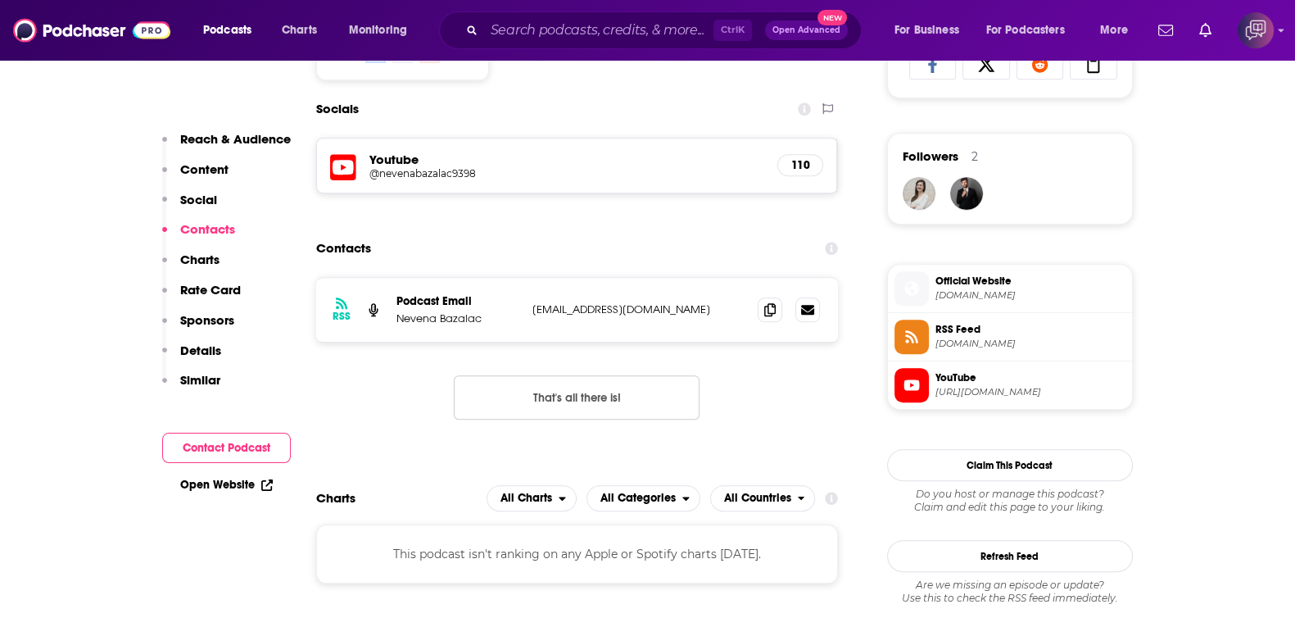
click at [989, 386] on span "[URL][DOMAIN_NAME]" at bounding box center [1030, 392] width 190 height 12
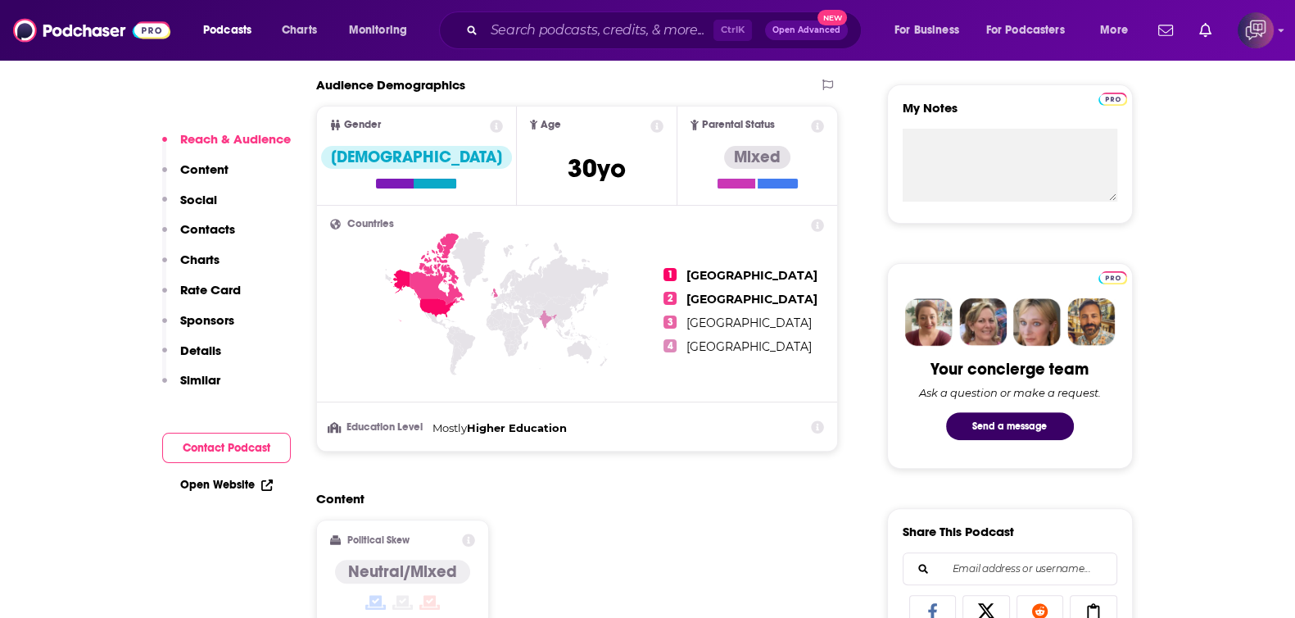
scroll to position [512, 0]
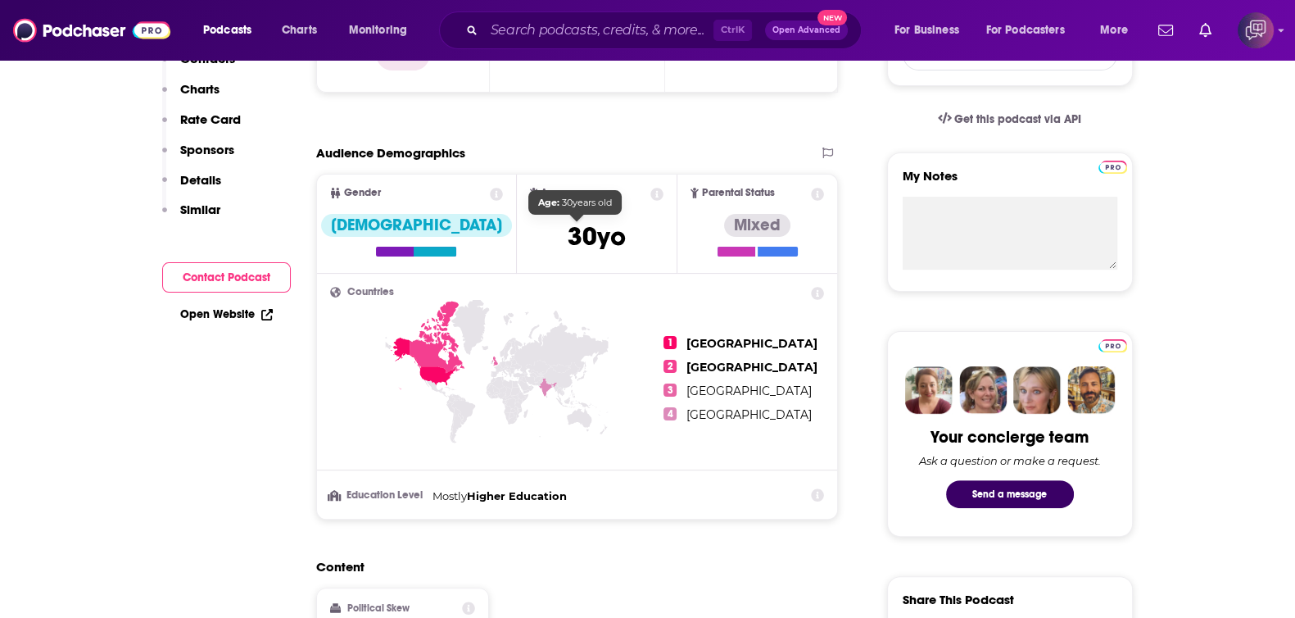
scroll to position [0, 0]
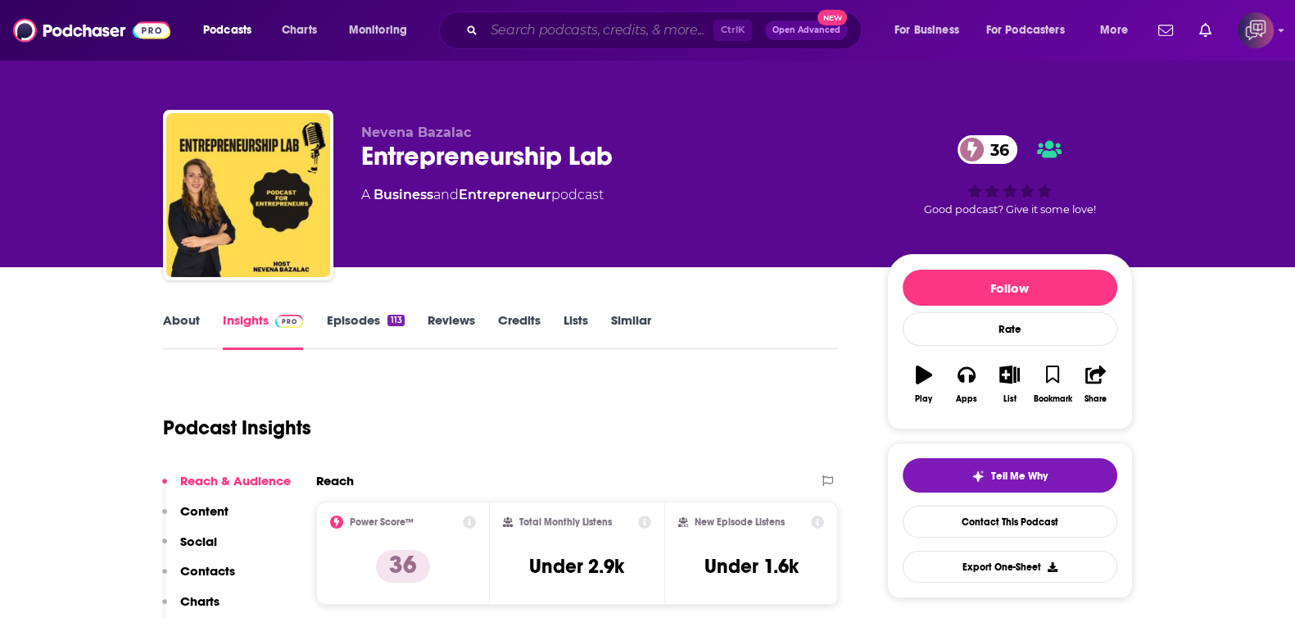
click at [624, 30] on input "Search podcasts, credits, & more..." at bounding box center [598, 30] width 229 height 26
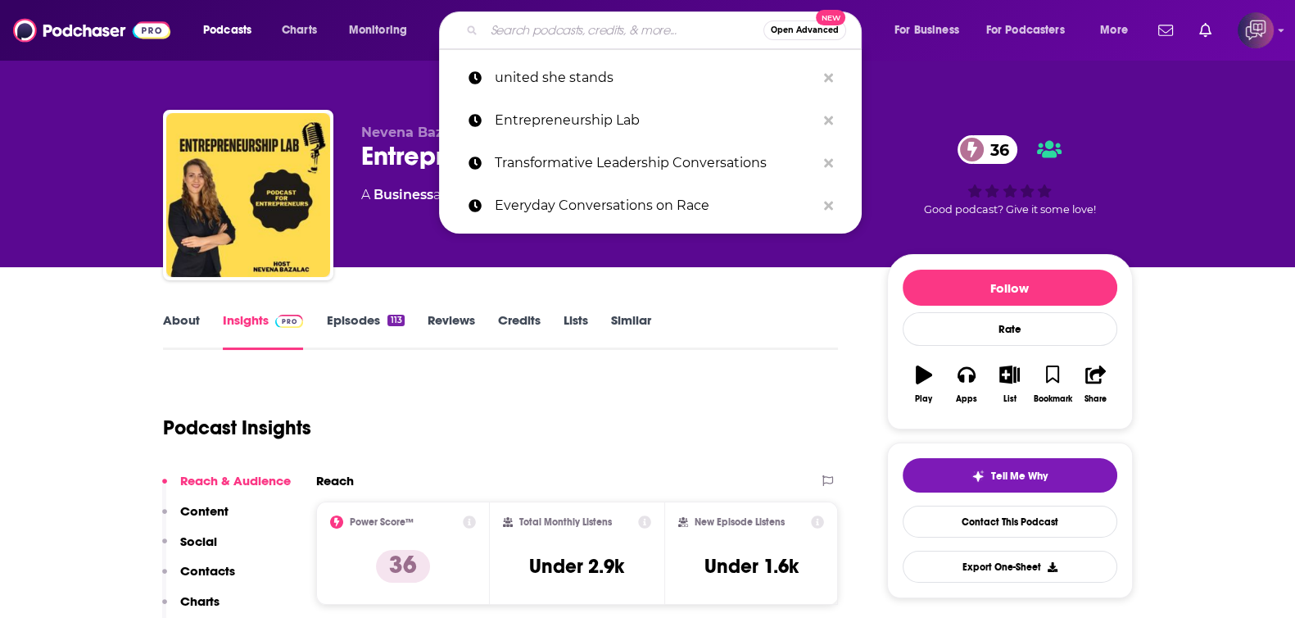
paste input "Sales Gravy with [PERSON_NAME]"
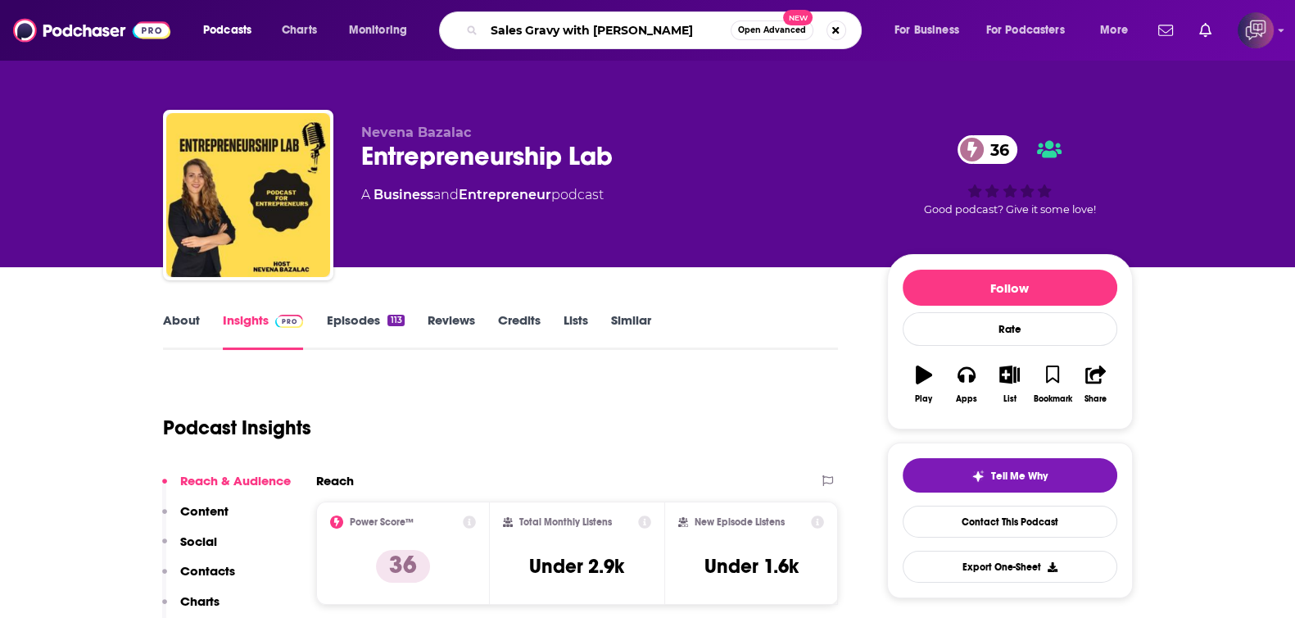
type input "Sales Gravy with [PERSON_NAME]"
click at [768, 30] on span "Open Advanced" at bounding box center [772, 30] width 68 height 8
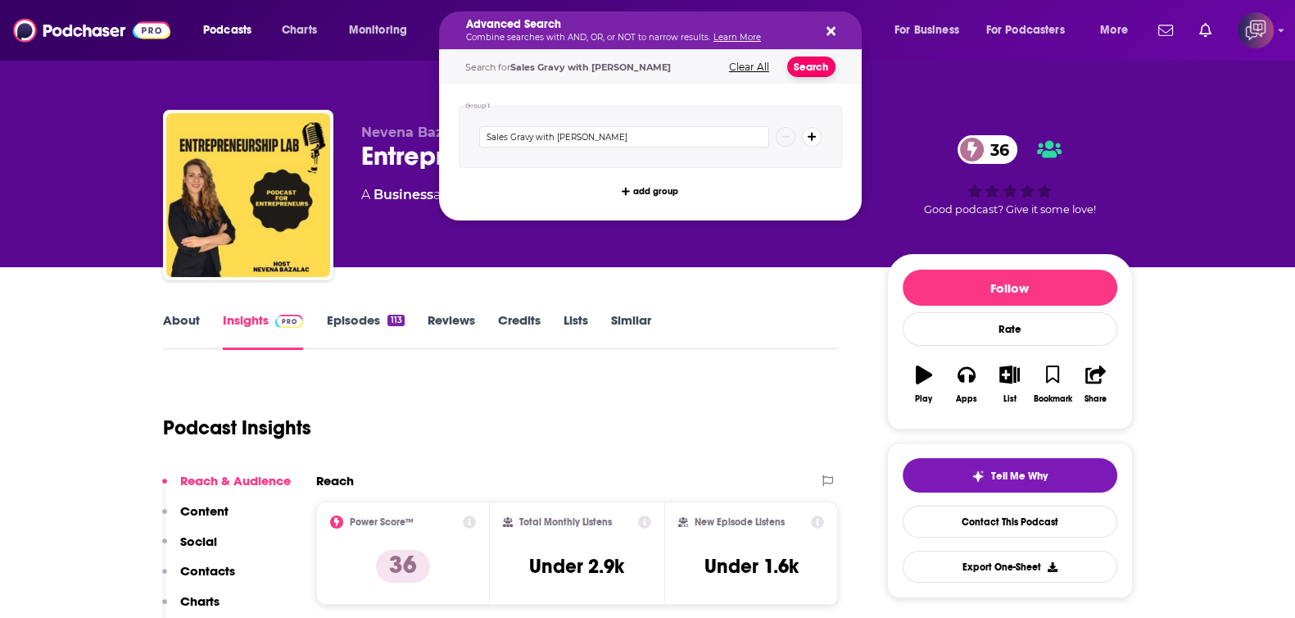
click at [823, 63] on button "Search" at bounding box center [811, 67] width 48 height 20
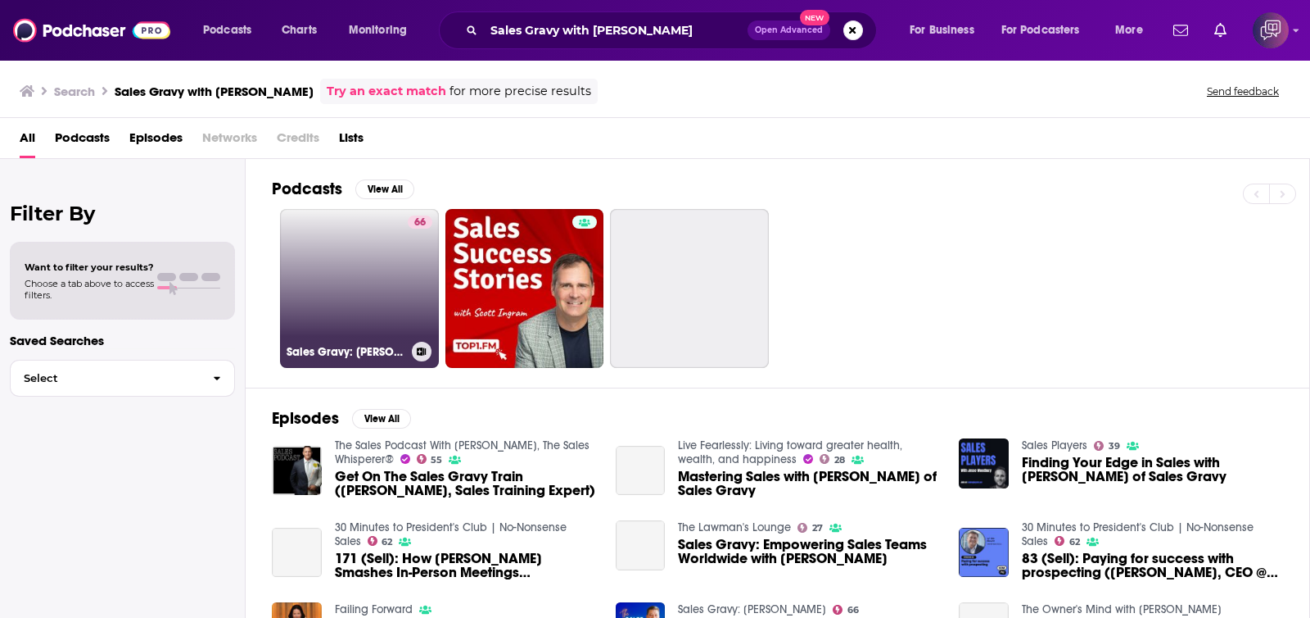
click at [387, 278] on link "66 Sales Gravy: [PERSON_NAME]" at bounding box center [359, 288] width 159 height 159
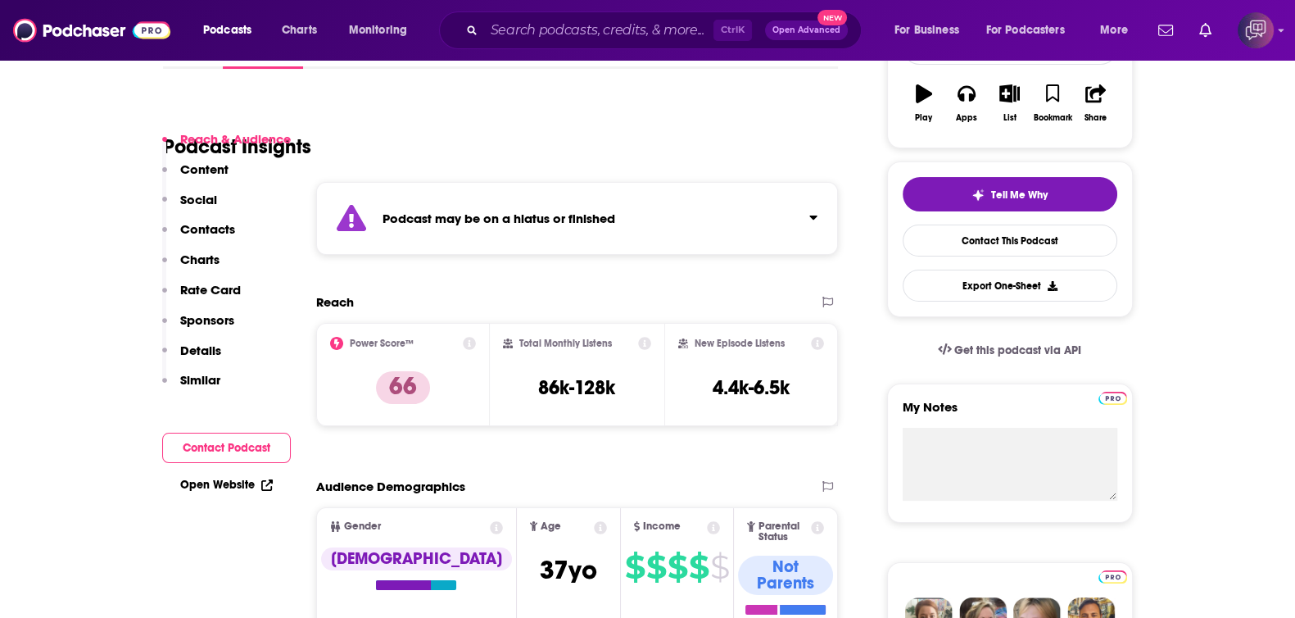
scroll to position [307, 0]
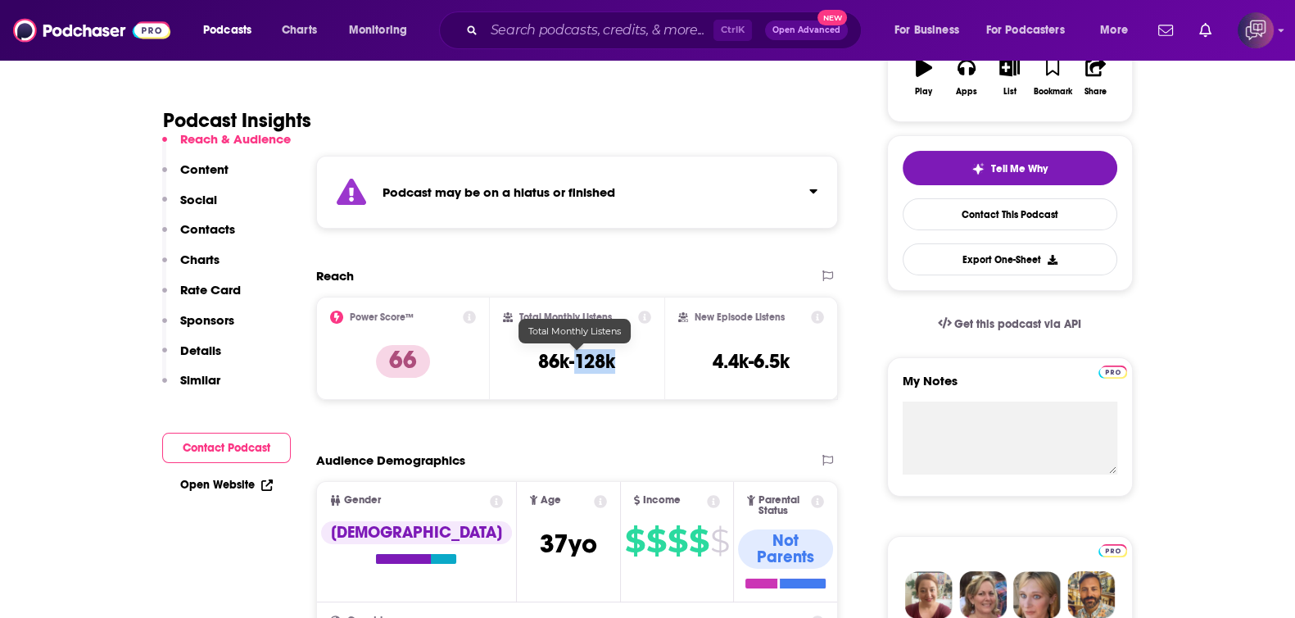
drag, startPoint x: 610, startPoint y: 360, endPoint x: 573, endPoint y: 360, distance: 36.9
click at [573, 360] on div "Total Monthly Listens 86k-128k" at bounding box center [577, 347] width 148 height 75
copy h3 "128k"
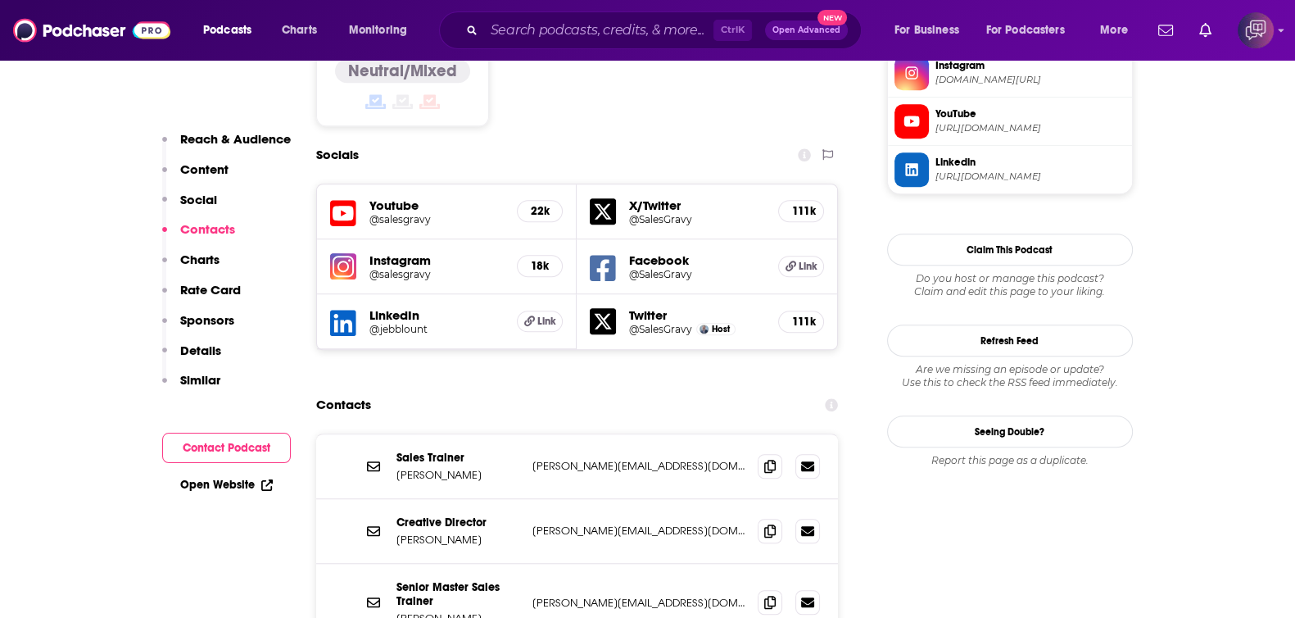
scroll to position [1330, 0]
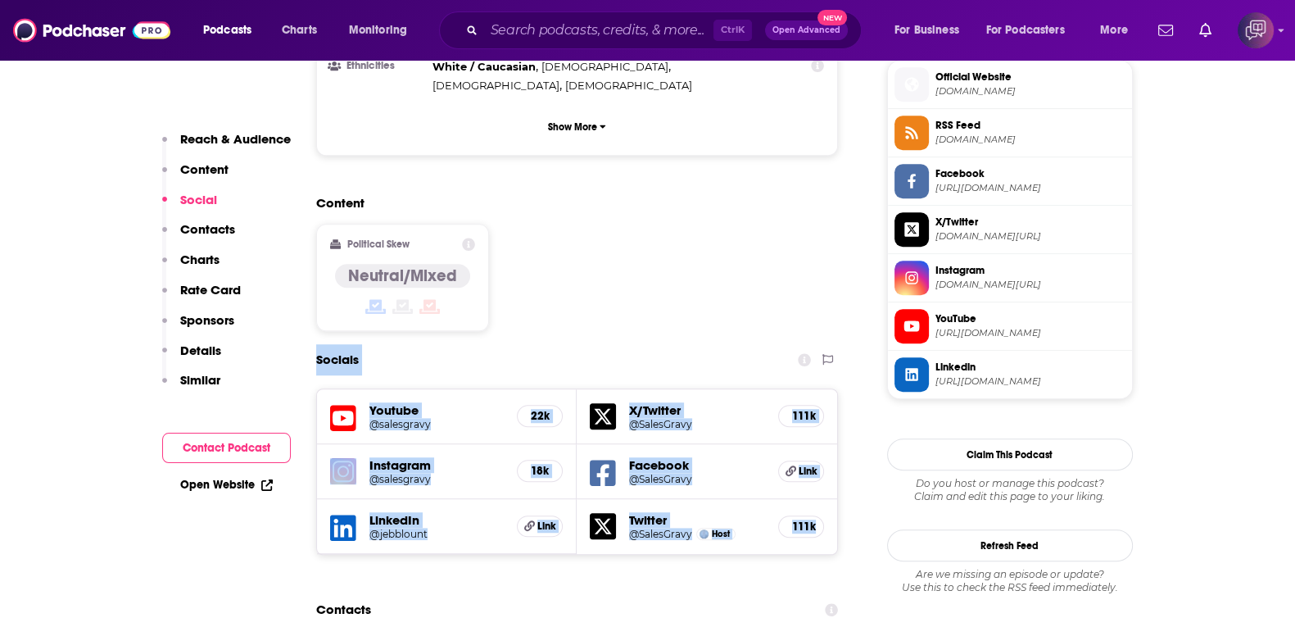
drag, startPoint x: 315, startPoint y: 239, endPoint x: 845, endPoint y: 405, distance: 555.9
copy div "Socials Youtube @salesgravy 22k X/Twitter @SalesGravy 111k Instagram @salesgrav…"
click at [414, 527] on h5 "@jebblount" at bounding box center [436, 533] width 135 height 12
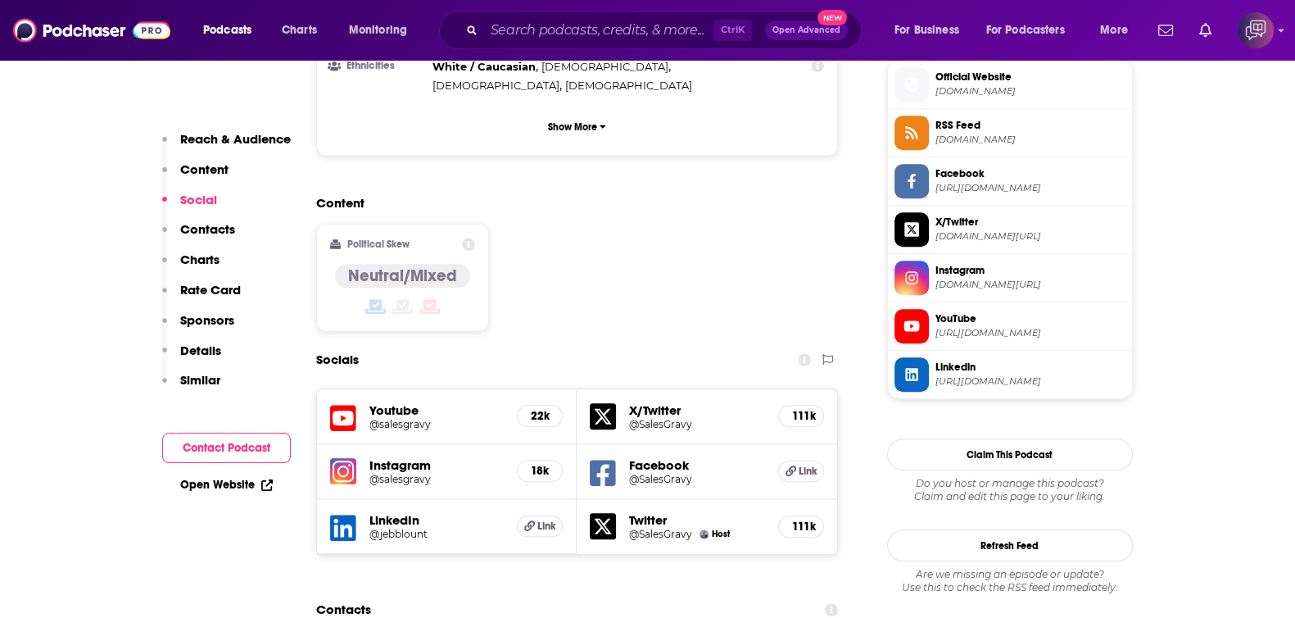
click at [740, 195] on div "Content Political Skew Neutral/Mixed" at bounding box center [577, 269] width 523 height 149
click at [647, 473] on h5 "@SalesGravy" at bounding box center [697, 479] width 136 height 12
drag, startPoint x: 657, startPoint y: 298, endPoint x: 636, endPoint y: 303, distance: 21.9
drag, startPoint x: 406, startPoint y: 354, endPoint x: 387, endPoint y: 358, distance: 20.1
